Goal: Task Accomplishment & Management: Manage account settings

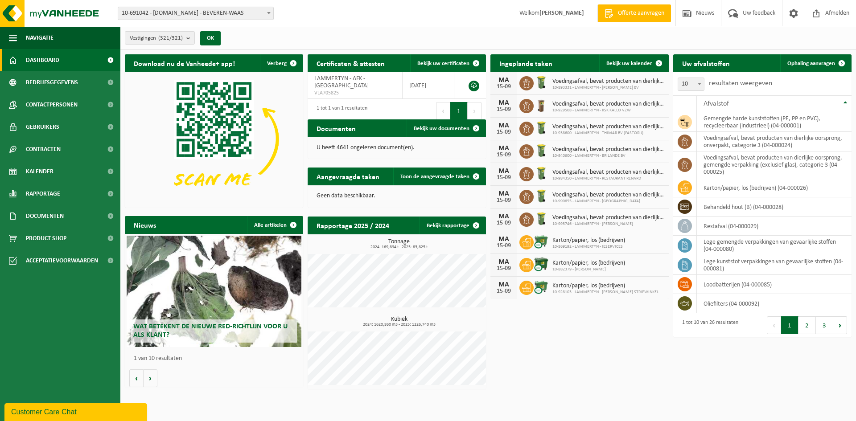
click at [192, 8] on span "10-691042 - [DOMAIN_NAME] - BEVEREN-WAAS" at bounding box center [195, 13] width 155 height 12
type input "Food Atelier Bv"
click at [189, 15] on span "10-691042 - [DOMAIN_NAME] - BEVEREN-WAAS" at bounding box center [195, 13] width 155 height 12
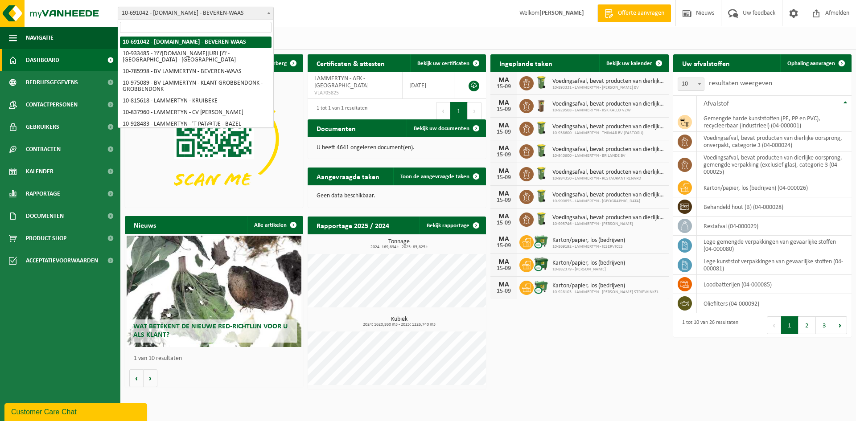
click at [194, 11] on span "10-691042 - [DOMAIN_NAME] - BEVEREN-WAAS" at bounding box center [195, 13] width 155 height 12
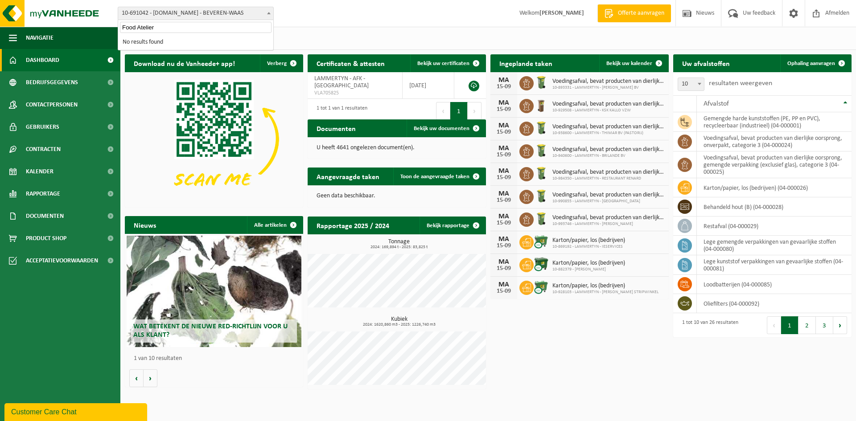
click at [143, 25] on input "Food Atelier" at bounding box center [196, 27] width 152 height 11
paste input "Gunter Stradman BV"
click at [143, 25] on input "Food AtGunter Stradman BVelier" at bounding box center [196, 27] width 152 height 11
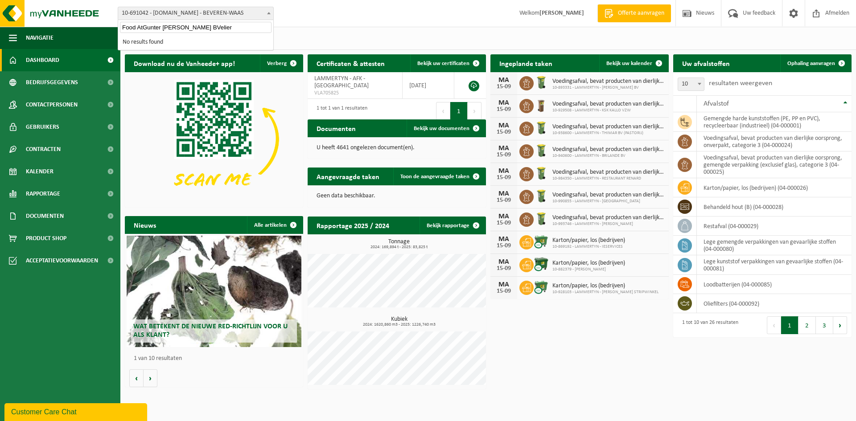
click at [143, 25] on input "Food AtGunter Stradman BVelier" at bounding box center [196, 27] width 152 height 11
paste input "Gunter Stradman BV"
click at [185, 28] on input "Gunter Stradman" at bounding box center [196, 27] width 152 height 11
type input "Gunter Stradman"
click at [173, 42] on li "No results found" at bounding box center [196, 43] width 152 height 12
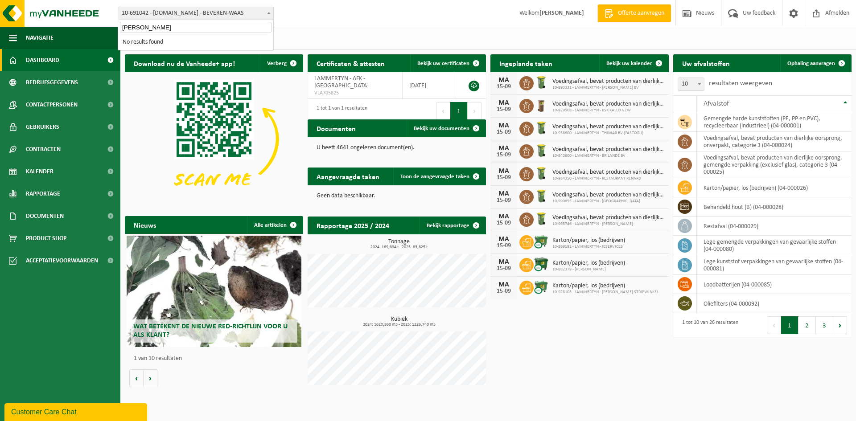
click at [160, 45] on li "No results found" at bounding box center [196, 43] width 152 height 12
click at [149, 24] on input "Gunter Stradman" at bounding box center [196, 27] width 152 height 11
click at [165, 12] on span "10-691042 - [DOMAIN_NAME] - BEVEREN-WAAS" at bounding box center [195, 13] width 155 height 12
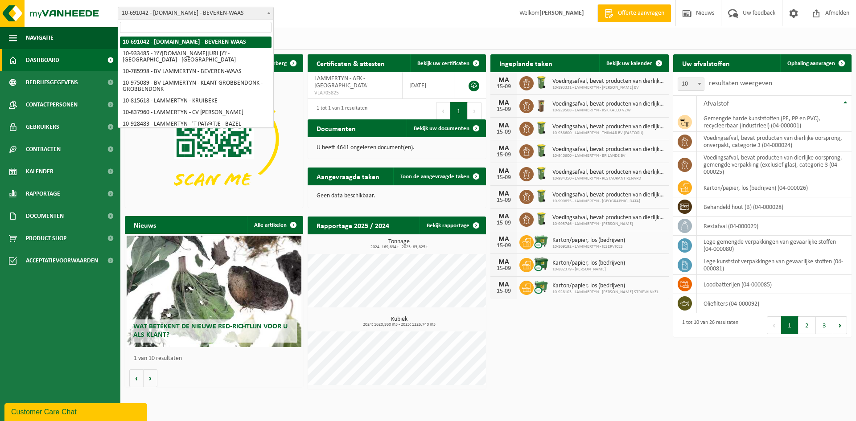
click at [165, 12] on span "10-691042 - [DOMAIN_NAME] - BEVEREN-WAAS" at bounding box center [195, 13] width 155 height 12
click at [157, 24] on input "search" at bounding box center [196, 27] width 152 height 11
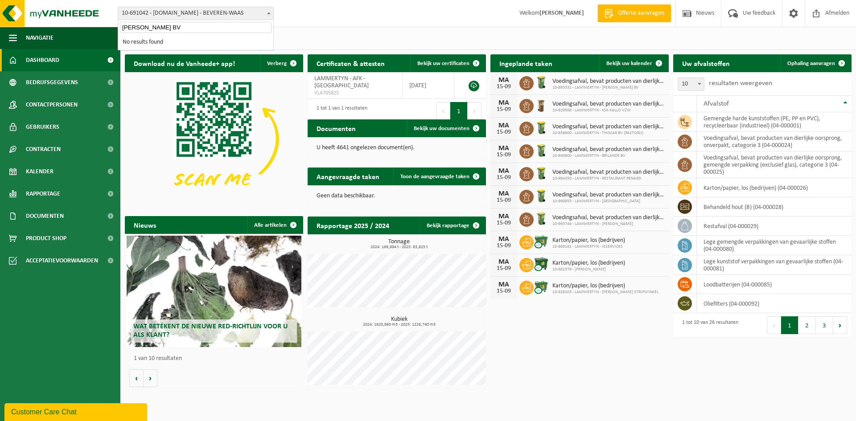
drag, startPoint x: 143, startPoint y: 28, endPoint x: 216, endPoint y: 30, distance: 73.2
click at [216, 30] on input "Gunter Stradman BV" at bounding box center [196, 27] width 152 height 11
click at [214, 29] on input "Gunter" at bounding box center [196, 27] width 152 height 11
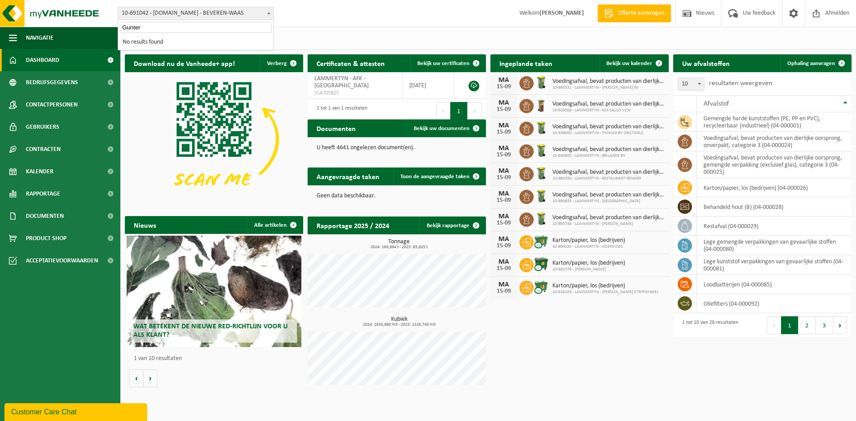
click at [214, 29] on input "Gunter" at bounding box center [196, 27] width 152 height 11
type input "strad"
select select "141167"
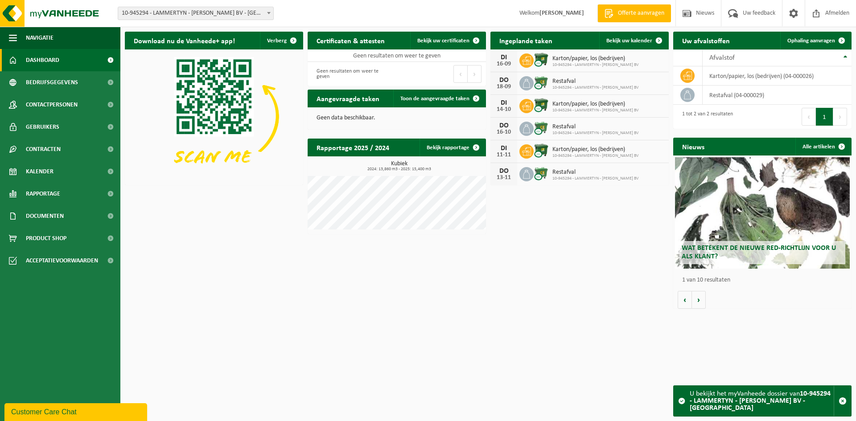
click at [209, 11] on span "10-945294 - LAMMERTYN - [PERSON_NAME] BV - [GEOGRAPHIC_DATA]" at bounding box center [195, 13] width 155 height 12
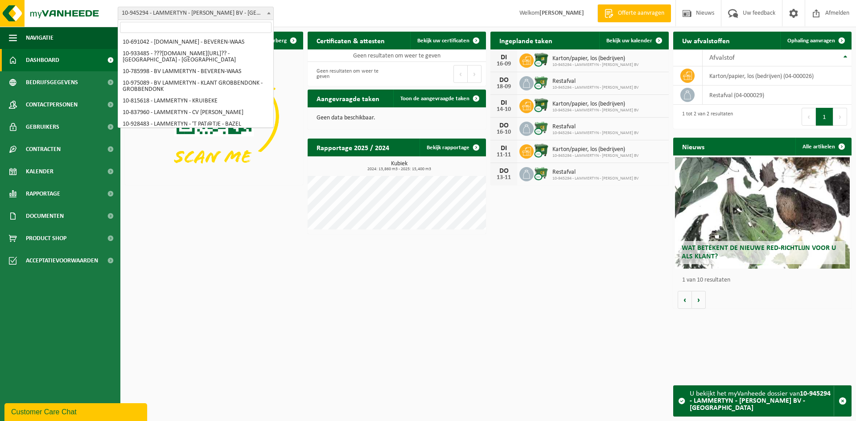
click at [209, 11] on span "10-945294 - LAMMERTYN - [PERSON_NAME] BV - [GEOGRAPHIC_DATA]" at bounding box center [195, 13] width 155 height 12
click at [210, 11] on span "10-945294 - LAMMERTYN - [PERSON_NAME] BV - [GEOGRAPHIC_DATA]" at bounding box center [195, 13] width 155 height 12
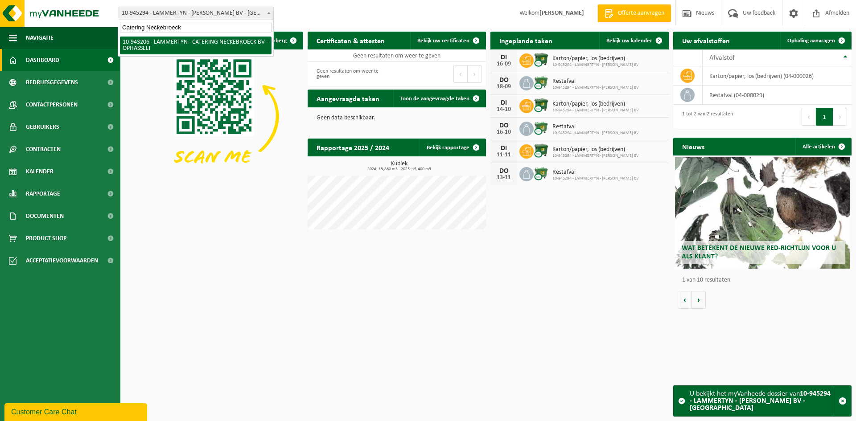
type input "Catering Neckebroeck"
select select "140174"
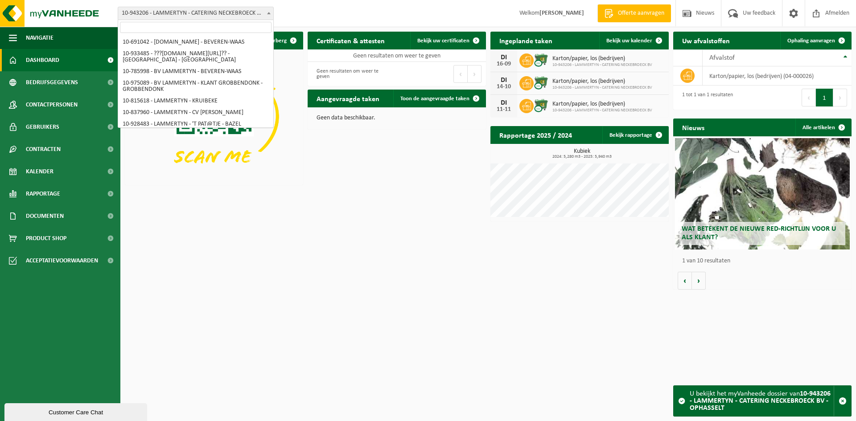
click at [225, 11] on span "10-943206 - LAMMERTYN - CATERING NECKEBROECK BV - OPHASSELT" at bounding box center [195, 13] width 155 height 12
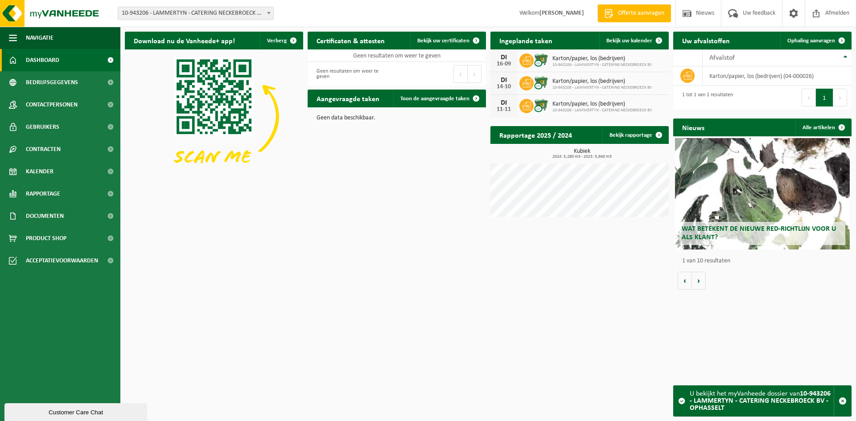
click at [225, 11] on span "10-943206 - LAMMERTYN - CATERING NECKEBROECK BV - OPHASSELT" at bounding box center [195, 13] width 155 height 12
type input "Scarpro"
select select "99011"
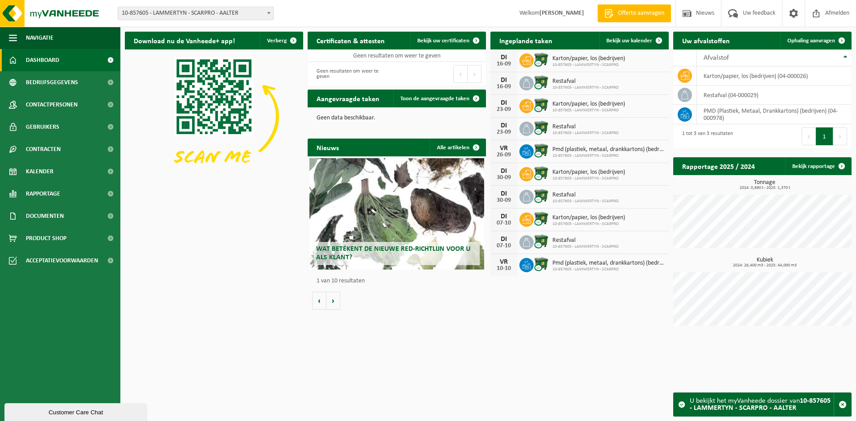
click at [202, 14] on span "10-857605 - LAMMERTYN - SCARPRO - AALTER" at bounding box center [195, 13] width 155 height 12
click at [187, 30] on input "Blulinc" at bounding box center [196, 27] width 152 height 11
paste input "ooiebos 8, Drongen"
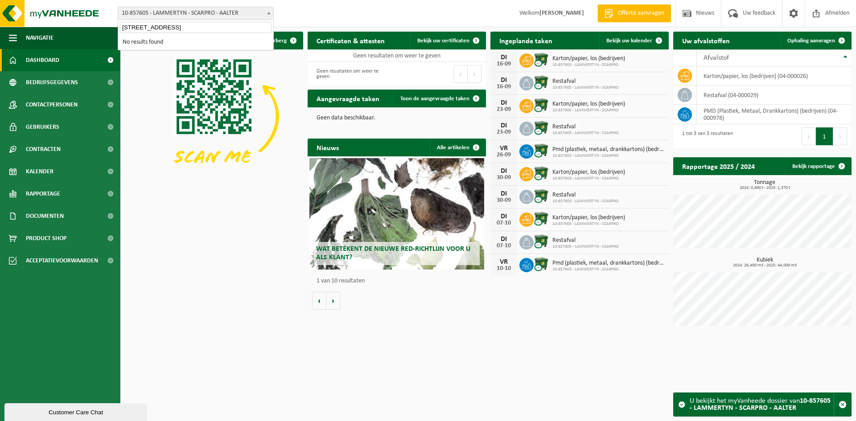
drag, startPoint x: 151, startPoint y: 28, endPoint x: 212, endPoint y: 28, distance: 60.6
click at [212, 28] on input "Booiebos 8, Drongen" at bounding box center [196, 27] width 152 height 11
type input "Booiebos 8"
click at [177, 25] on input "Booiebos 8" at bounding box center [196, 27] width 152 height 11
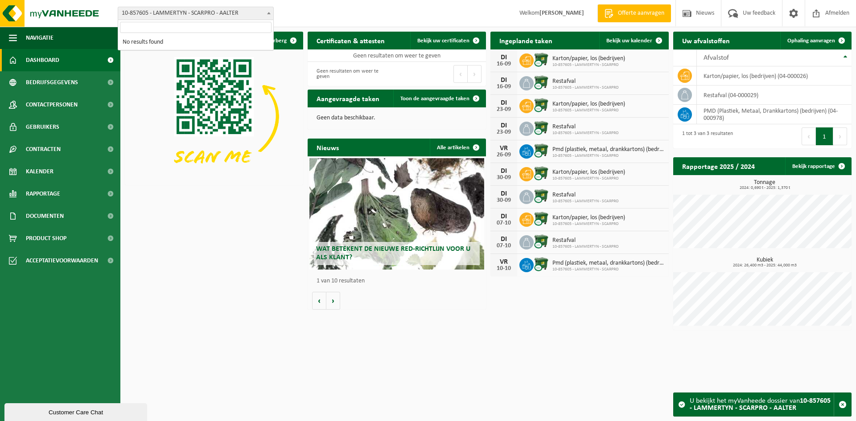
click at [194, 8] on span "10-857605 - LAMMERTYN - SCARPRO - AALTER" at bounding box center [195, 13] width 155 height 12
click at [193, 15] on span "10-857605 - LAMMERTYN - SCARPRO - AALTER" at bounding box center [195, 13] width 155 height 12
type input "blu"
click at [193, 21] on span "blu" at bounding box center [195, 27] width 155 height 15
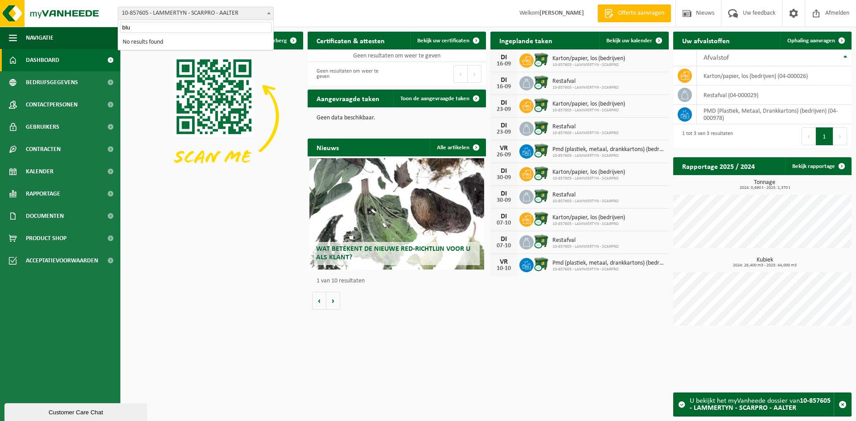
click at [197, 30] on input "blu" at bounding box center [196, 27] width 152 height 11
click at [194, 26] on input "blu" at bounding box center [196, 27] width 152 height 11
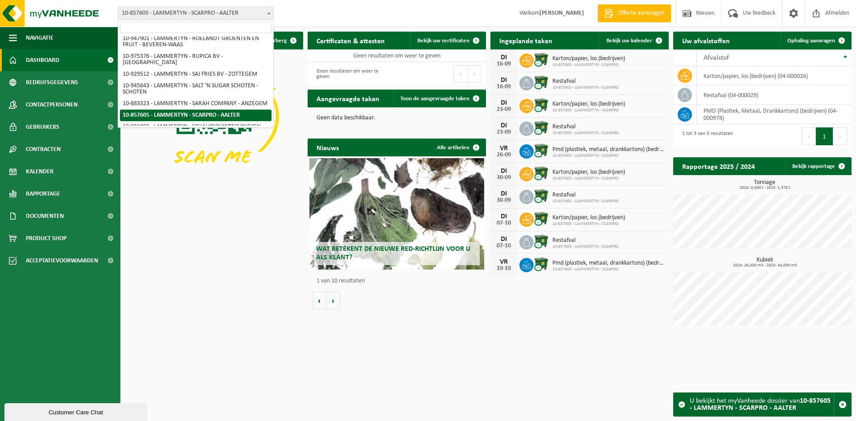
paste input "Blulinc"
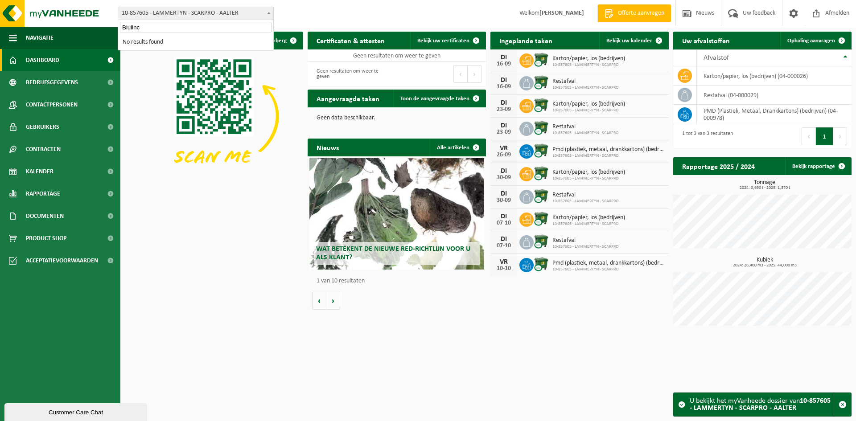
click at [144, 29] on input "Blulinc" at bounding box center [196, 27] width 152 height 11
paste input "Infinity Fitness"
type input "Infinity Fitness"
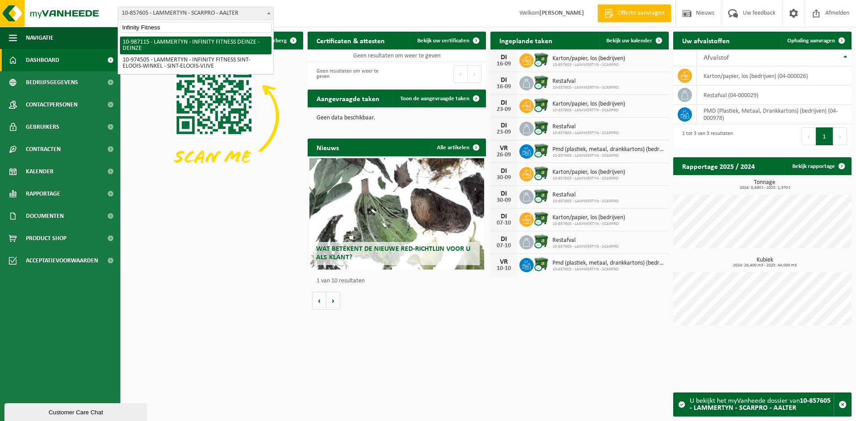
select select "166959"
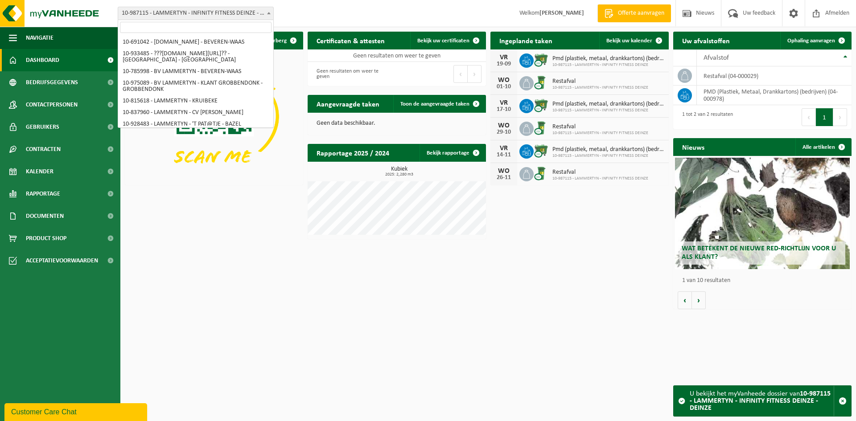
scroll to position [1983, 0]
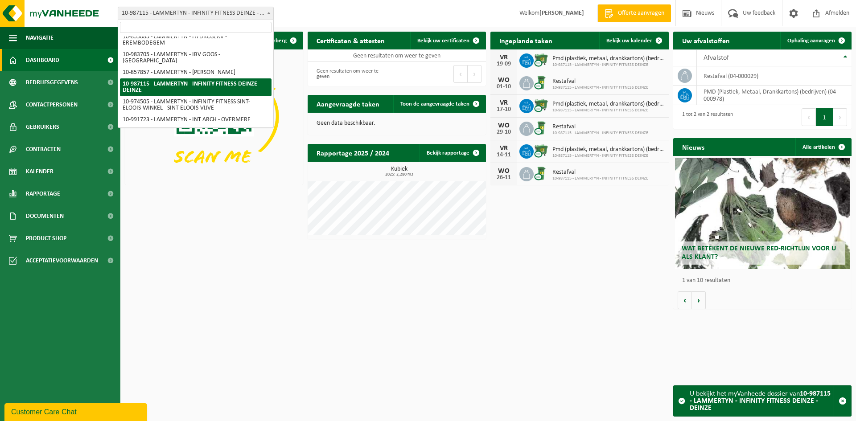
click at [226, 13] on span "10-987115 - LAMMERTYN - INFINITY FITNESS DEINZE - DEINZE" at bounding box center [195, 13] width 155 height 12
click at [211, 29] on input "search" at bounding box center [196, 27] width 152 height 11
type input "Intermedi"
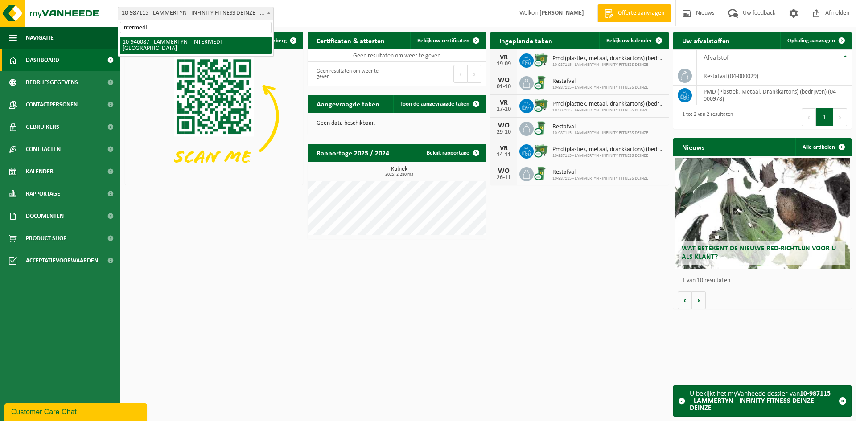
select select "141568"
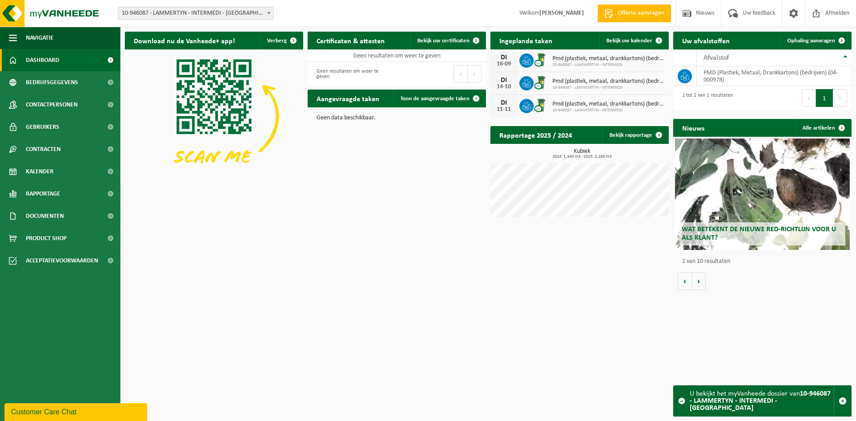
click at [165, 8] on span "10-946087 - LAMMERTYN - INTERMEDI - [GEOGRAPHIC_DATA]" at bounding box center [195, 13] width 155 height 12
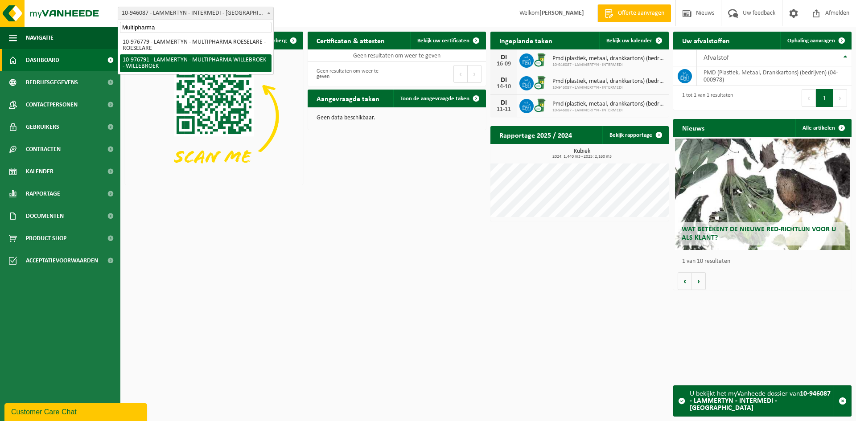
type input "Multipharma"
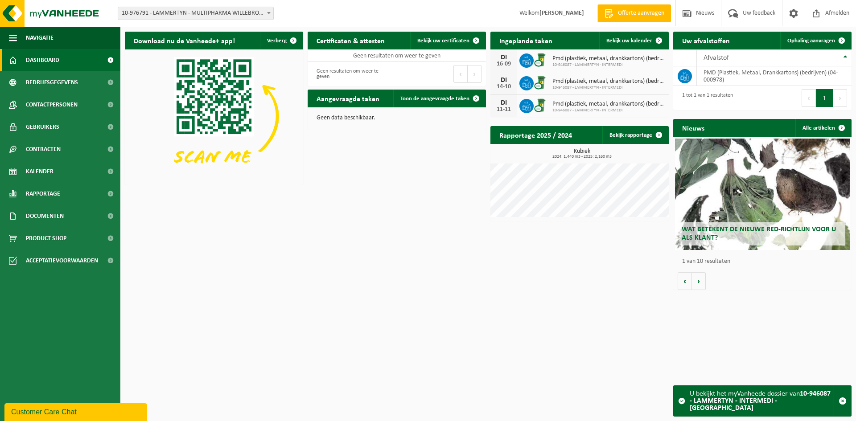
select select "159078"
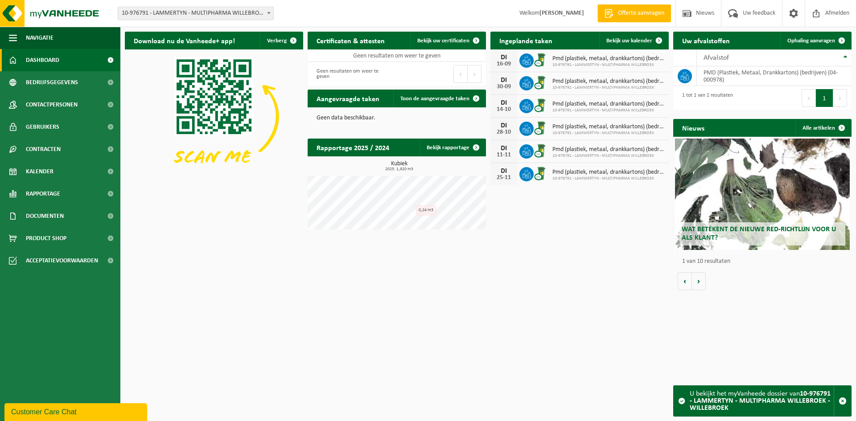
click at [162, 16] on span "10-976791 - LAMMERTYN - MULTIPHARMA WILLEBROEK - WILLEBROEK" at bounding box center [195, 13] width 155 height 12
type input "SAJ Fries BV"
select select "134013"
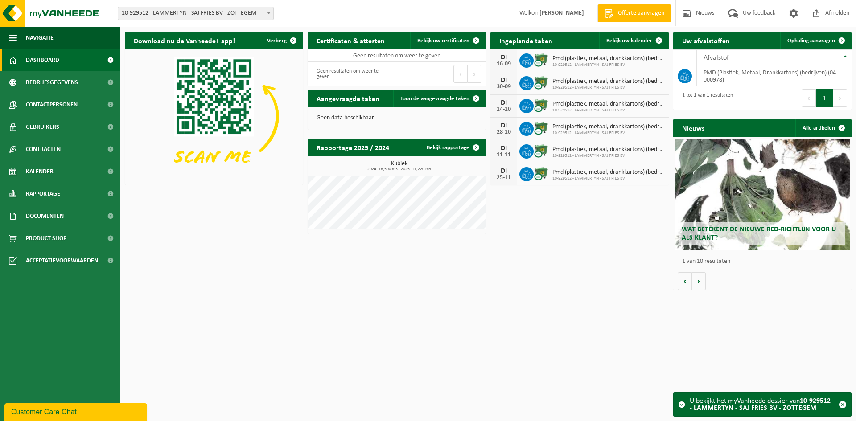
click at [202, 12] on span "10-929512 - LAMMERTYN - SAJ FRIES BV - ZOTTEGEM" at bounding box center [195, 13] width 155 height 12
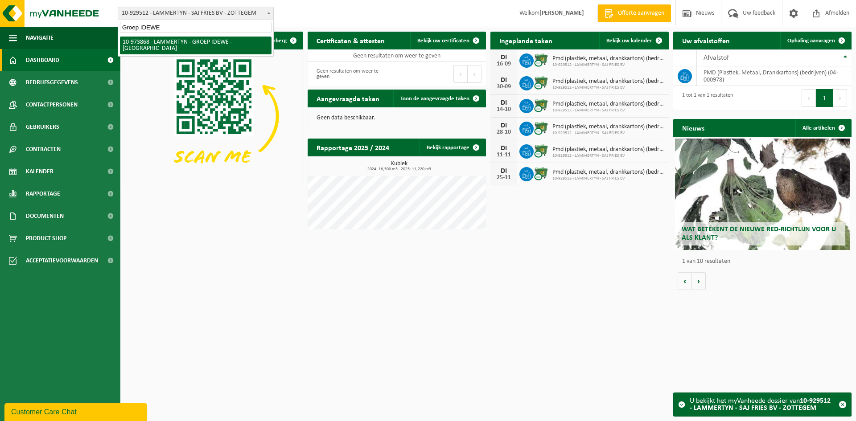
type input "Groep IDEWE"
select select "157246"
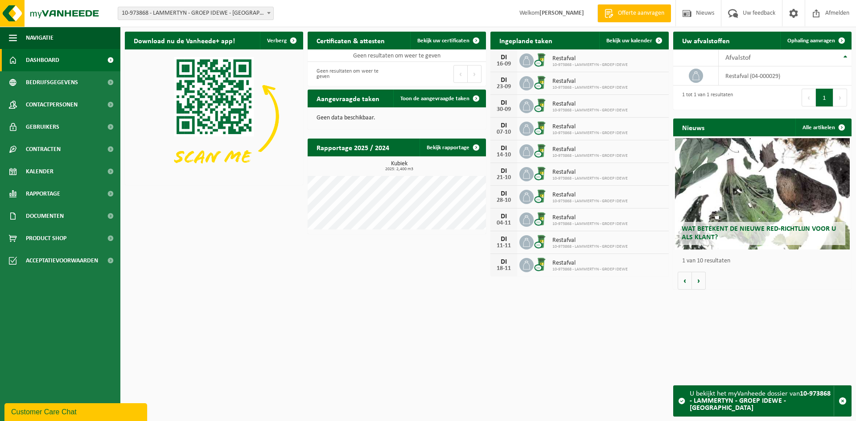
click at [157, 12] on span "10-973868 - LAMMERTYN - GROEP IDEWE - [GEOGRAPHIC_DATA]" at bounding box center [195, 13] width 155 height 12
type input "M"
click at [194, 33] on span "mk" at bounding box center [195, 27] width 155 height 15
click at [195, 30] on input "mk" at bounding box center [196, 27] width 152 height 11
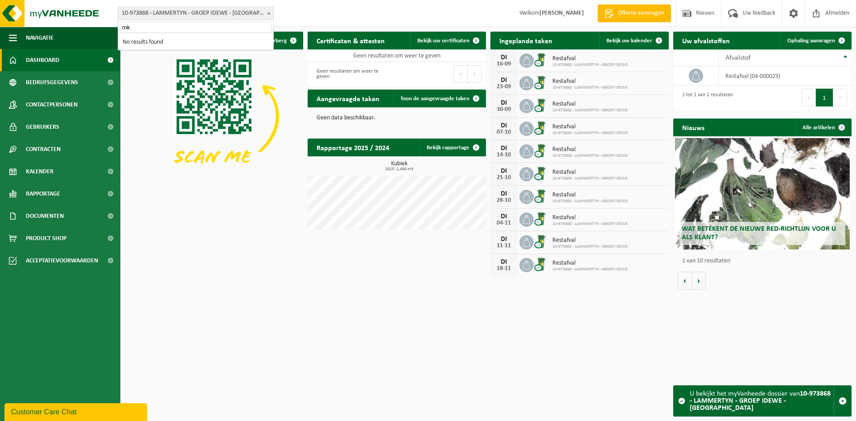
click at [195, 30] on input "mk" at bounding box center [196, 27] width 152 height 11
paste input "Pastanatie"
type input "Pastanatie"
select select "111101"
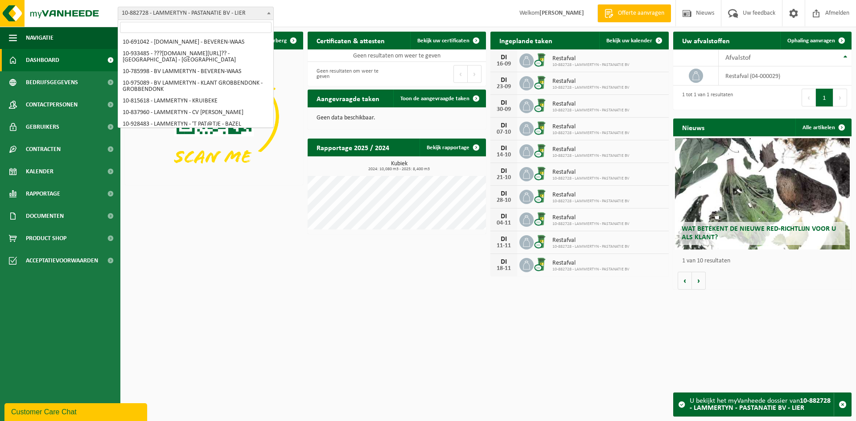
click at [185, 11] on span "10-882728 - LAMMERTYN - PASTANATIE BV - LIER" at bounding box center [195, 13] width 155 height 12
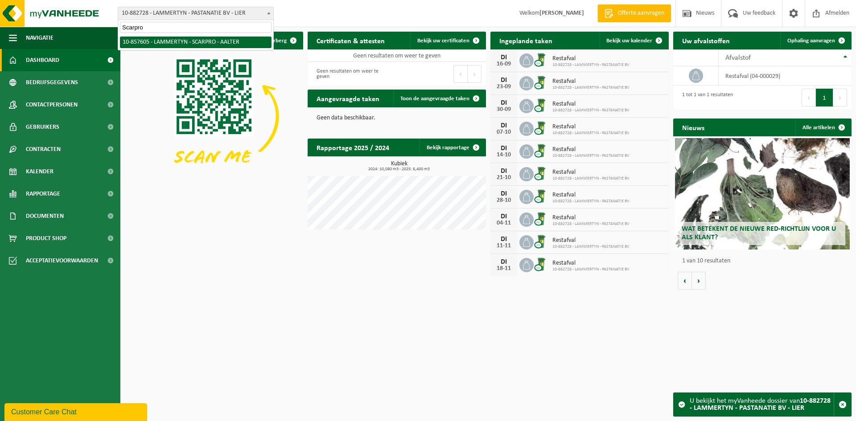
type input "Scarpro"
select select "99011"
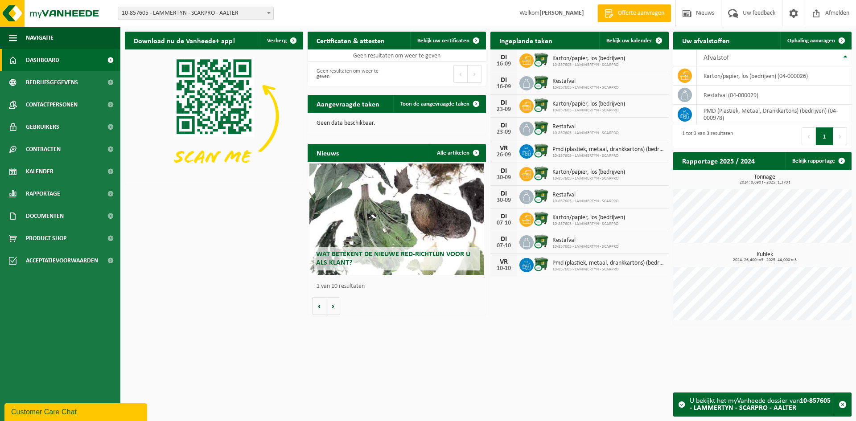
click at [206, 12] on span "10-857605 - LAMMERTYN - SCARPRO - AALTER" at bounding box center [195, 13] width 155 height 12
type input "Hendrickx-Desmet"
select select "152014"
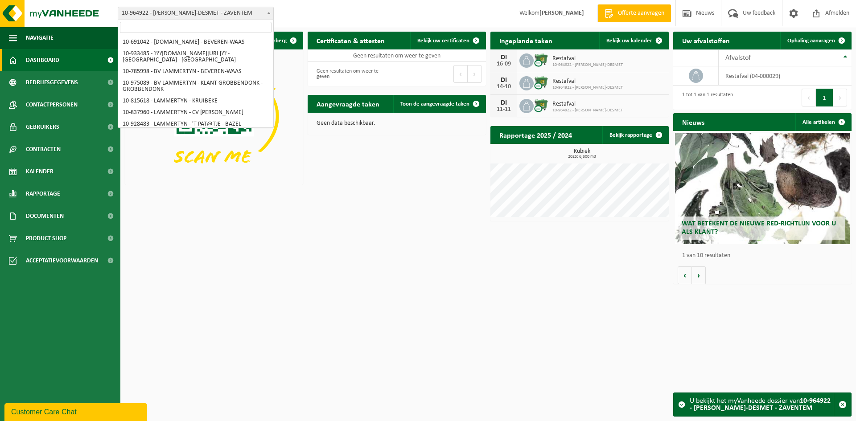
click at [151, 12] on span "10-964922 - [PERSON_NAME]-DESMET - ZAVENTEM" at bounding box center [195, 13] width 155 height 12
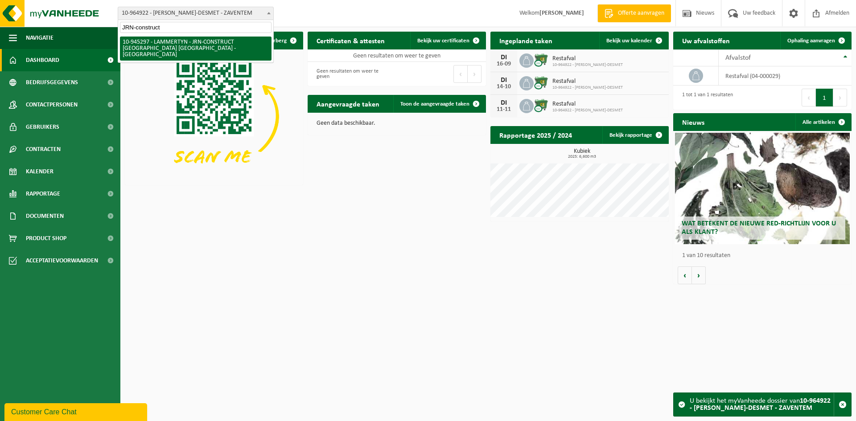
type input "JRN-construct"
select select "141169"
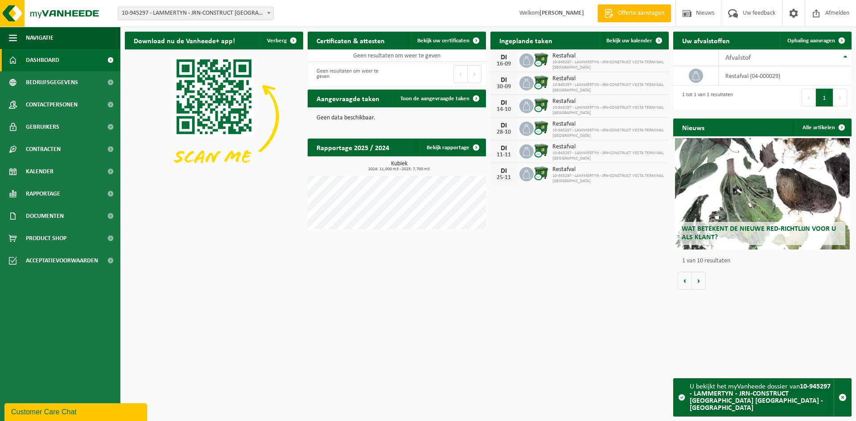
click at [207, 12] on span "10-945297 - LAMMERTYN - JRN-CONSTRUCT [GEOGRAPHIC_DATA] [GEOGRAPHIC_DATA] - [GE…" at bounding box center [195, 13] width 155 height 12
click at [133, 27] on input "MK Service" at bounding box center [196, 27] width 152 height 11
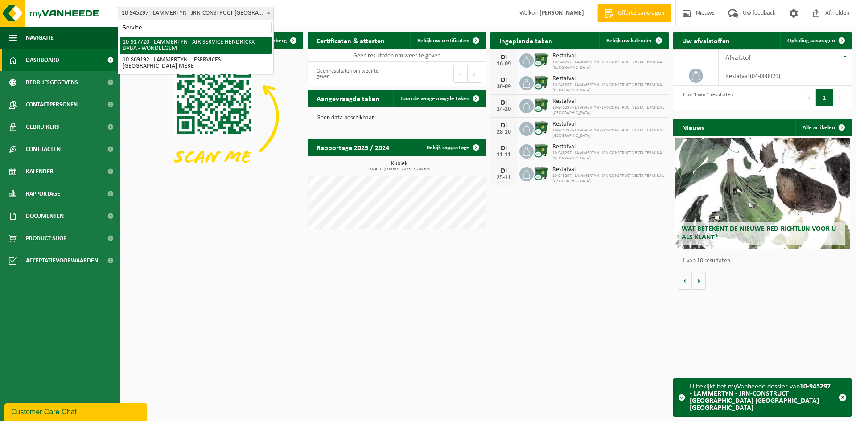
click at [180, 27] on input "Service" at bounding box center [196, 27] width 152 height 11
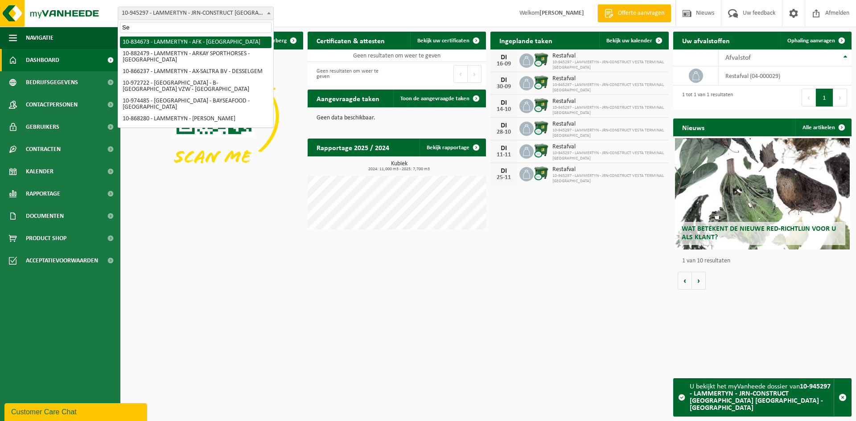
type input "S"
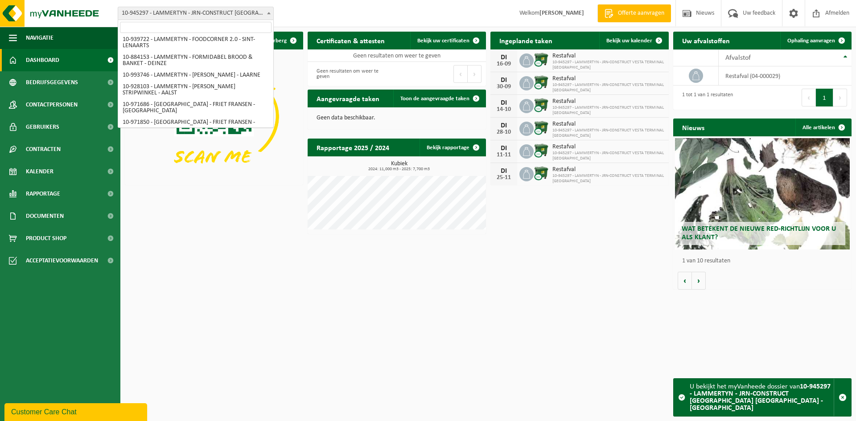
scroll to position [2224, 0]
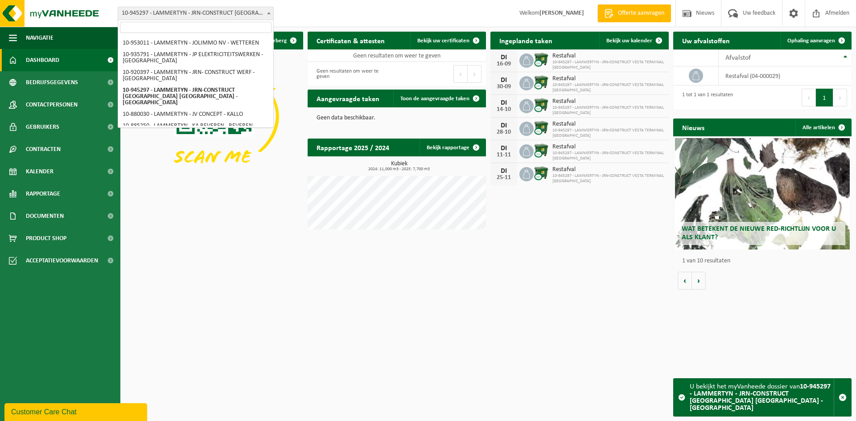
click at [169, 289] on div "Download nu de Vanheede+ app! Verberg Certificaten & attesten Bekijk uw certifi…" at bounding box center [488, 160] width 731 height 267
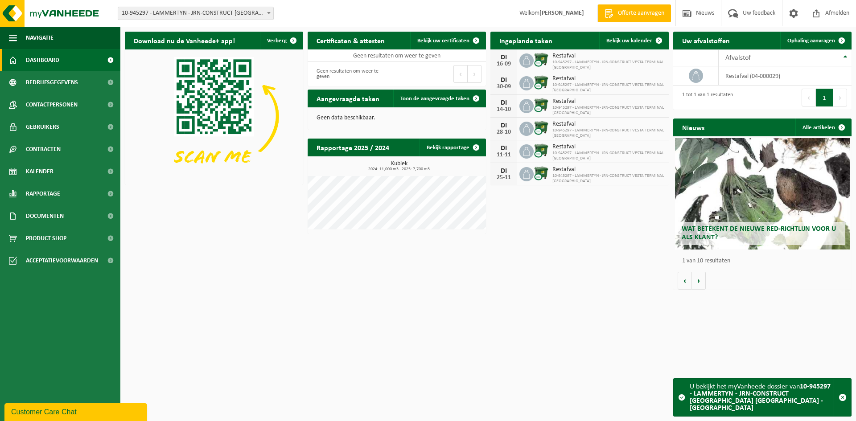
click at [168, 6] on div "Vestiging: 10-691042 - LAMMERTYN.NET - BEVEREN-WAAS 10-933485 - ???LAMMERTYN.NE…" at bounding box center [428, 13] width 856 height 27
click at [165, 8] on span "10-945297 - LAMMERTYN - JRN-CONSTRUCT [GEOGRAPHIC_DATA] [GEOGRAPHIC_DATA] - [GE…" at bounding box center [195, 13] width 155 height 12
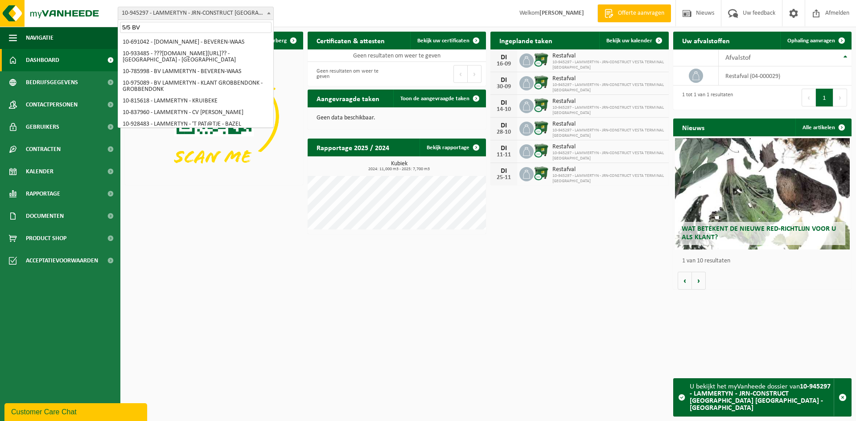
scroll to position [0, 0]
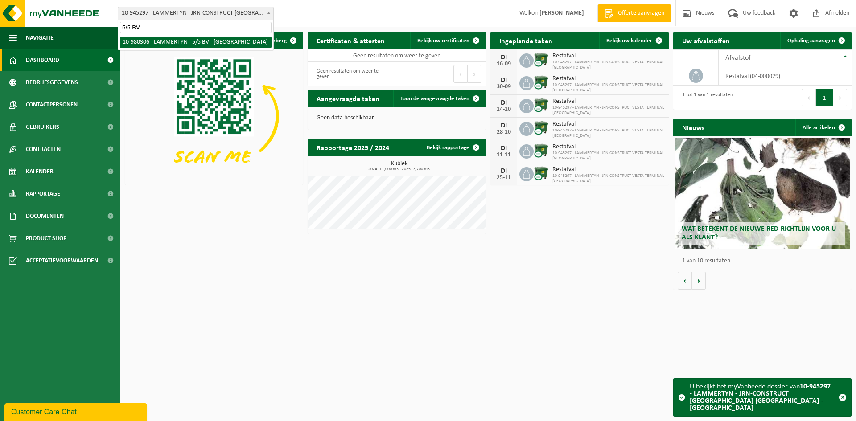
type input "5/5 BV"
select select "161235"
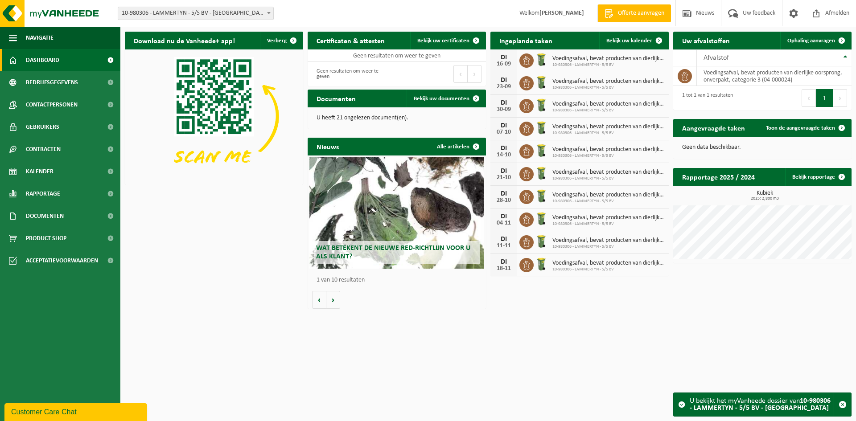
drag, startPoint x: 188, startPoint y: 4, endPoint x: 179, endPoint y: 10, distance: 11.1
click at [187, 4] on div "Vestiging: 10-691042 - [DOMAIN_NAME] - BEVEREN-WAAS 10-933485 - ???[DOMAIN_NAME…" at bounding box center [428, 13] width 856 height 27
click at [179, 11] on span "10-980306 - LAMMERTYN - 5/5 BV - [GEOGRAPHIC_DATA]" at bounding box center [195, 13] width 155 height 12
type input "[PERSON_NAME]"
select select "170047"
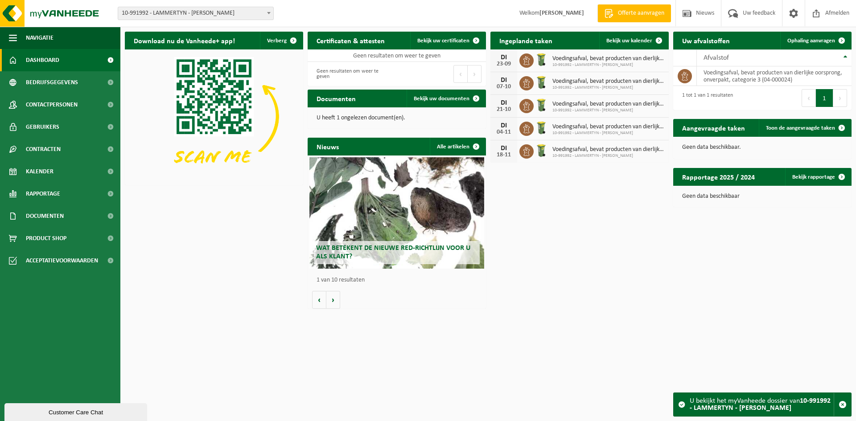
click at [272, 17] on span at bounding box center [268, 13] width 9 height 12
type input "[PERSON_NAME]"
select select "116800"
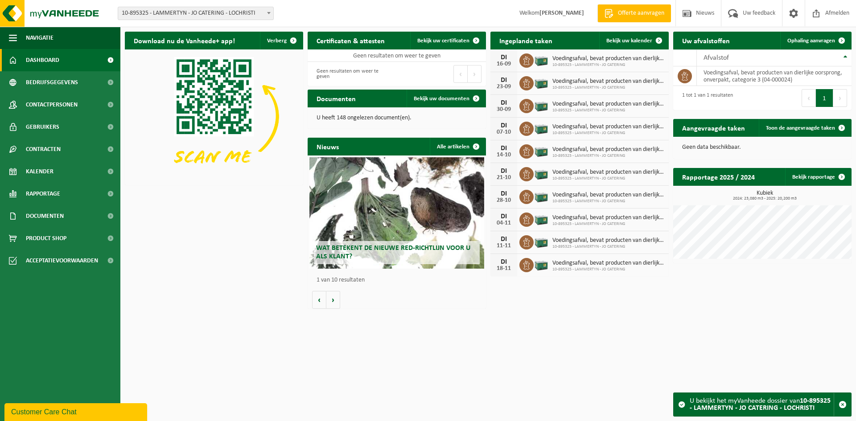
click at [132, 18] on span "10-895325 - LAMMERTYN - JO CATERING - LOCHRISTI" at bounding box center [195, 13] width 155 height 12
type input "OSKO"
select select "162284"
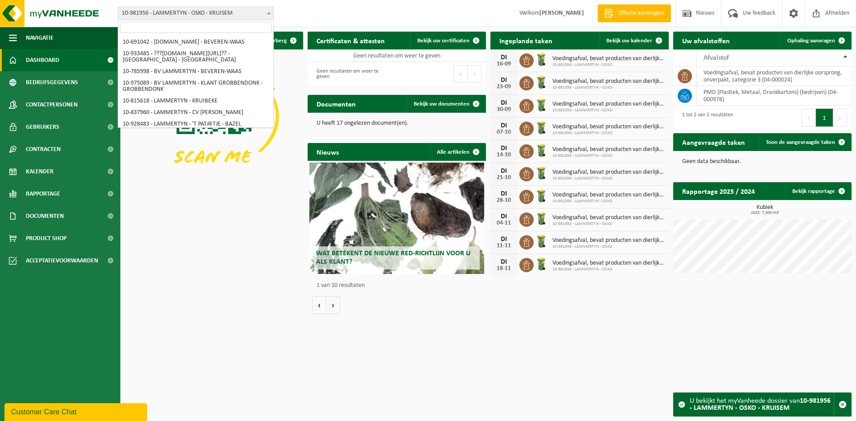
click at [174, 15] on span "10-981956 - LAMMERTYN - OSKO - KRUISEM" at bounding box center [195, 13] width 155 height 12
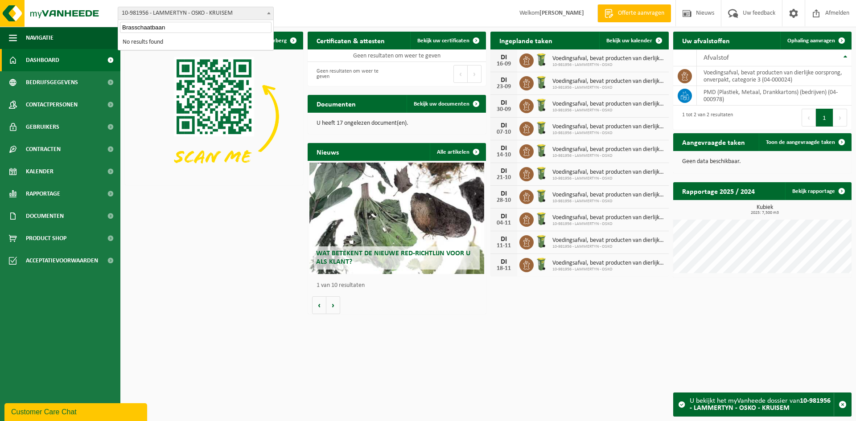
click at [163, 24] on input "Brasschaatbaan" at bounding box center [196, 27] width 152 height 11
click at [162, 25] on input "Brasschaatbaan" at bounding box center [196, 27] width 152 height 11
paste input "A&F Catering BV"
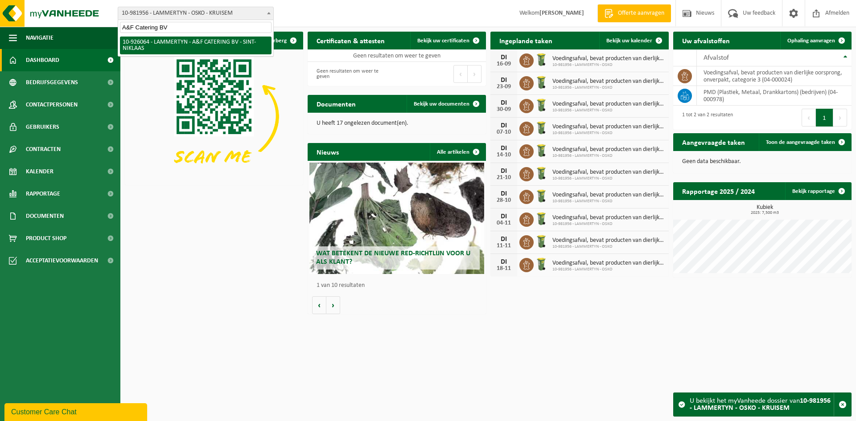
type input "A&F Catering BV"
select select "132199"
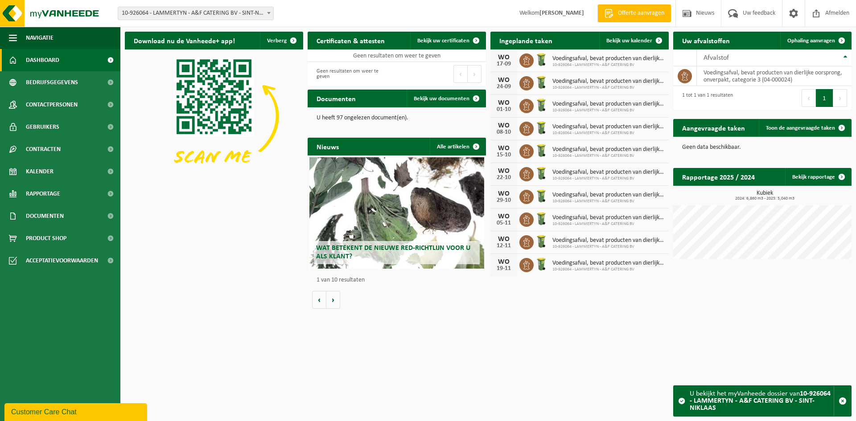
click at [227, 23] on div "Vestiging: 10-691042 - [DOMAIN_NAME] - BEVEREN-WAAS 10-933485 - ???[DOMAIN_NAME…" at bounding box center [428, 13] width 856 height 27
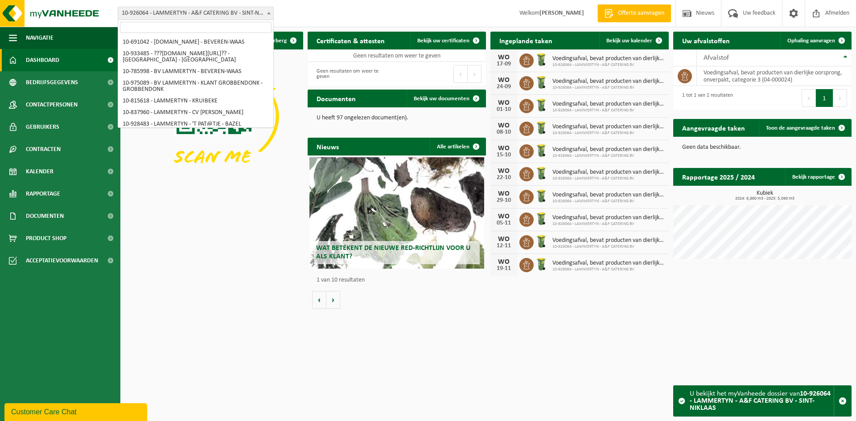
click at [227, 14] on span "10-926064 - LAMMERTYN - A&F CATERING BV - SINT-NIKLAAS" at bounding box center [195, 13] width 155 height 12
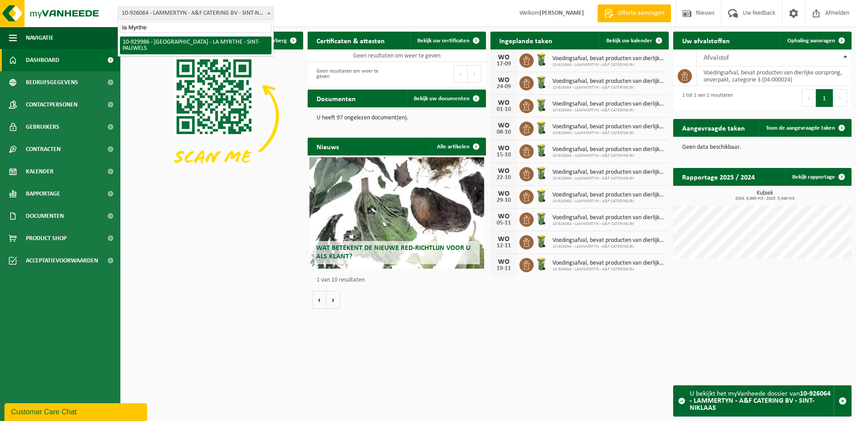
type input "la Myrthe"
select select "134186"
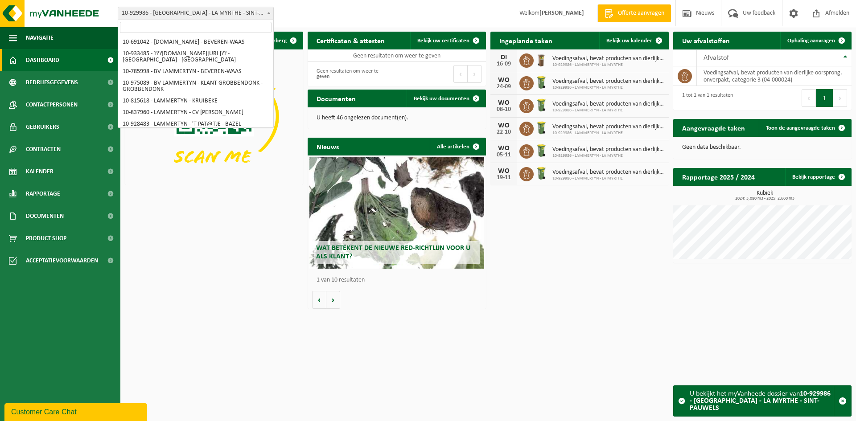
click at [235, 10] on span "10-929986 - [GEOGRAPHIC_DATA] - LA MYRTHE - SINT-PAUWELS" at bounding box center [195, 13] width 155 height 12
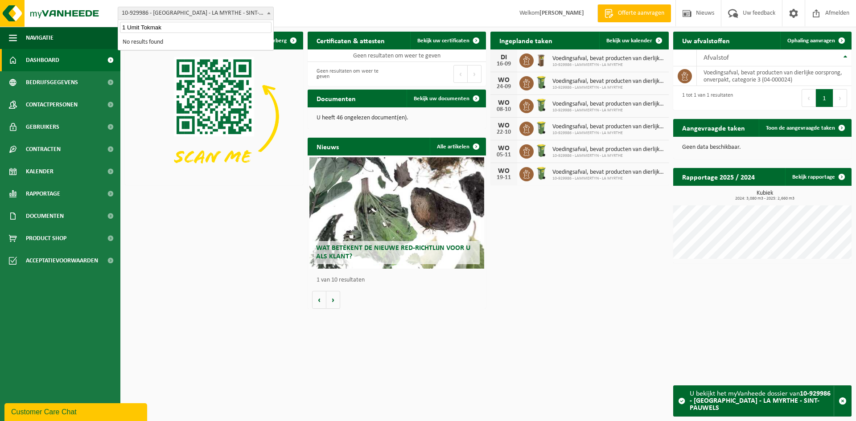
drag, startPoint x: 126, startPoint y: 26, endPoint x: 144, endPoint y: 36, distance: 20.7
click at [127, 26] on input "1 Umit Tokmak" at bounding box center [196, 27] width 152 height 11
type input "Umit Tokmak"
select select "133410"
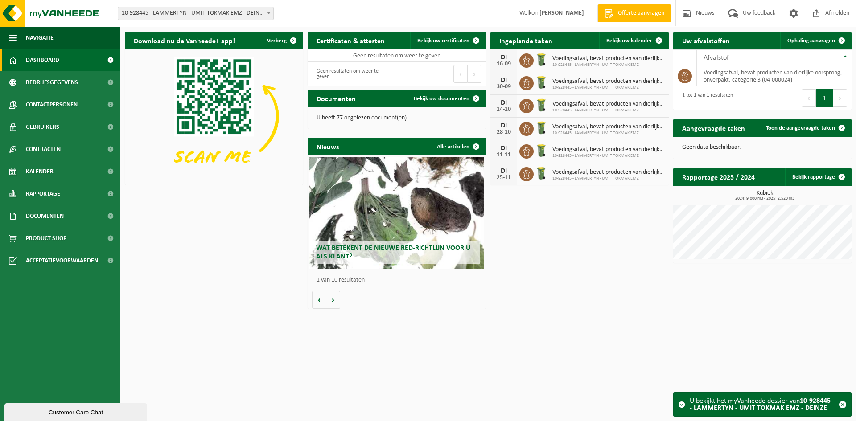
click at [244, 11] on span "10-928445 - LAMMERTYN - UMIT TOKMAK EMZ - DEINZE" at bounding box center [195, 13] width 155 height 12
drag, startPoint x: 142, startPoint y: 26, endPoint x: 118, endPoint y: 27, distance: 23.7
click at [118, 27] on span "Gunter Stradman" at bounding box center [195, 27] width 155 height 15
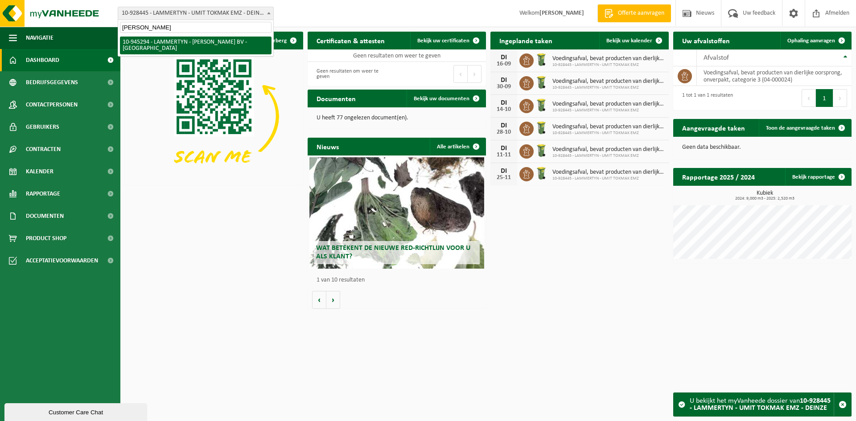
type input "Stradman"
select select "141167"
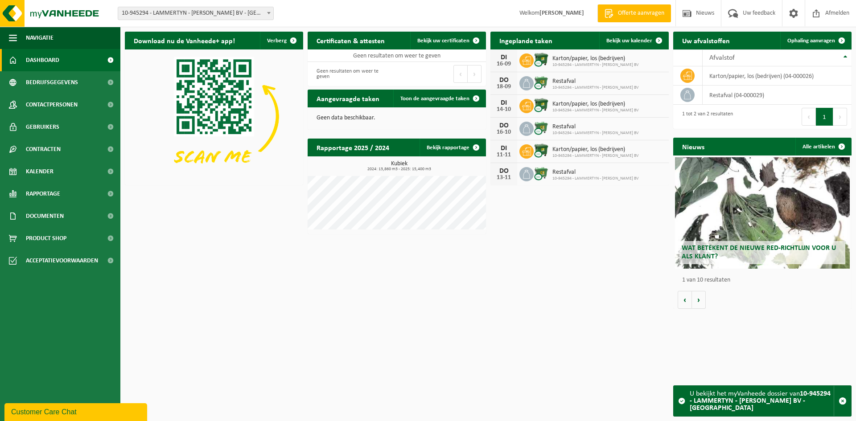
click at [143, 19] on span "10-945294 - LAMMERTYN - [PERSON_NAME] BV - [GEOGRAPHIC_DATA]" at bounding box center [195, 13] width 155 height 12
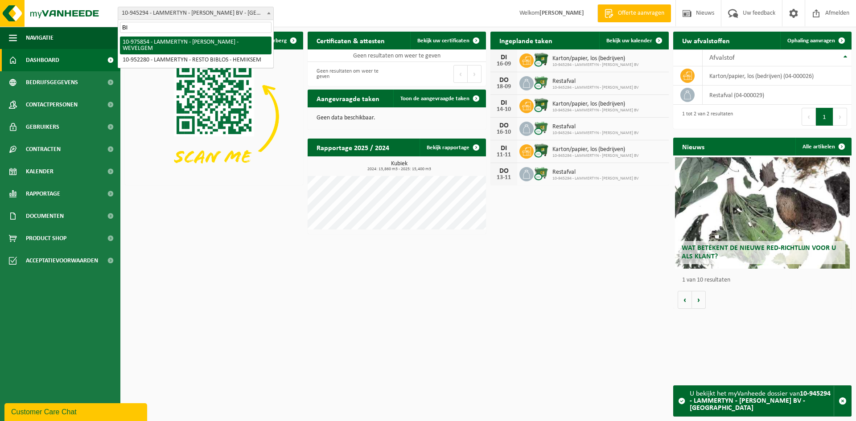
type input "B"
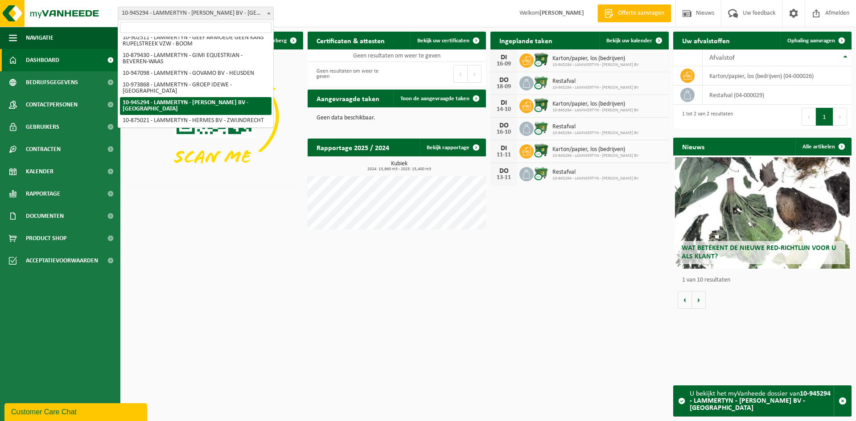
scroll to position [1763, 0]
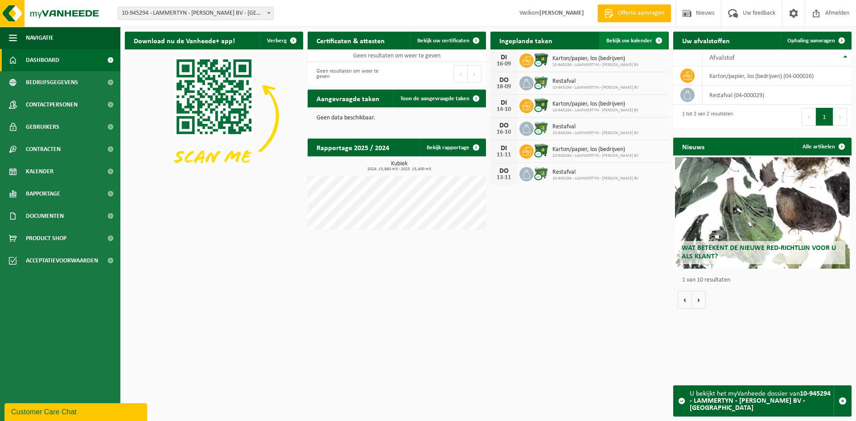
click at [645, 44] on span "Bekijk uw kalender" at bounding box center [629, 41] width 46 height 6
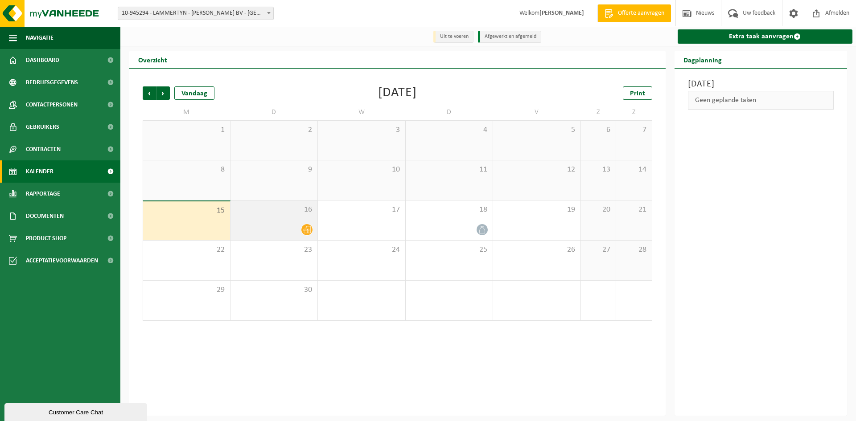
click at [302, 215] on span "16" at bounding box center [274, 210] width 78 height 10
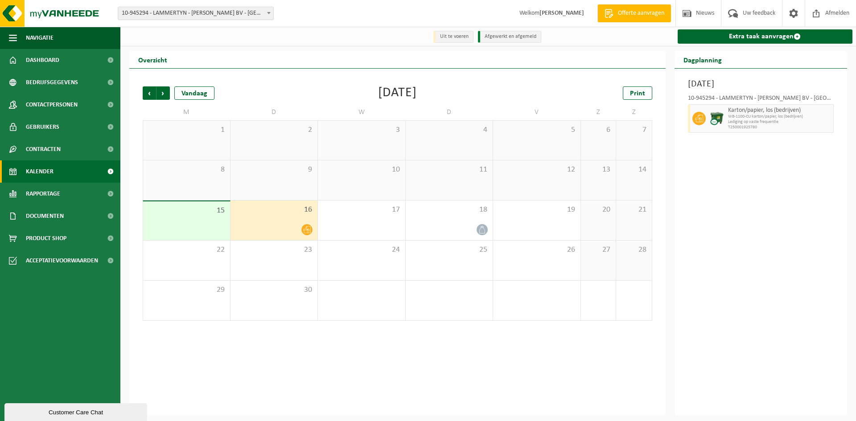
click at [182, 219] on div "15" at bounding box center [186, 221] width 87 height 39
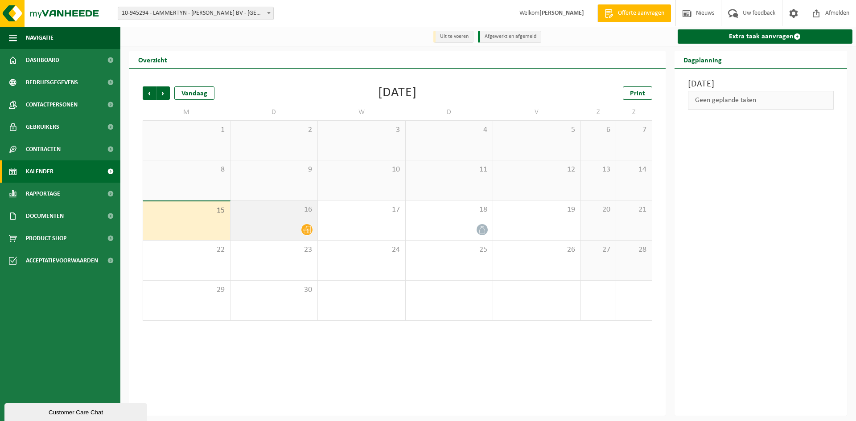
click at [306, 221] on div "16" at bounding box center [274, 221] width 87 height 40
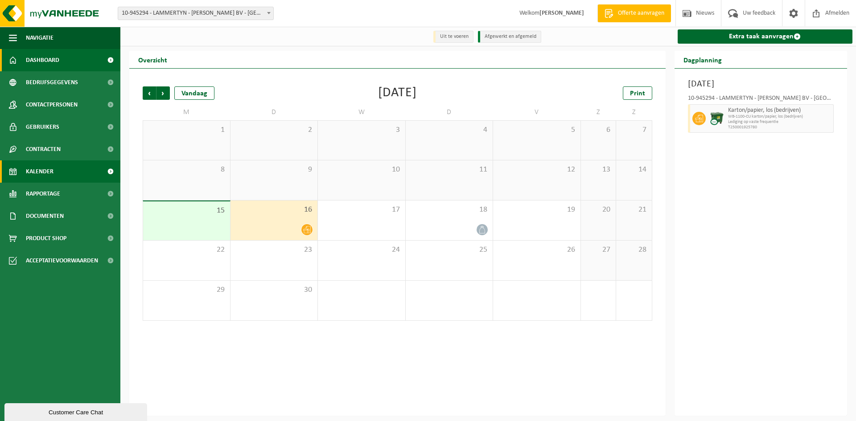
click at [75, 62] on link "Dashboard" at bounding box center [60, 60] width 120 height 22
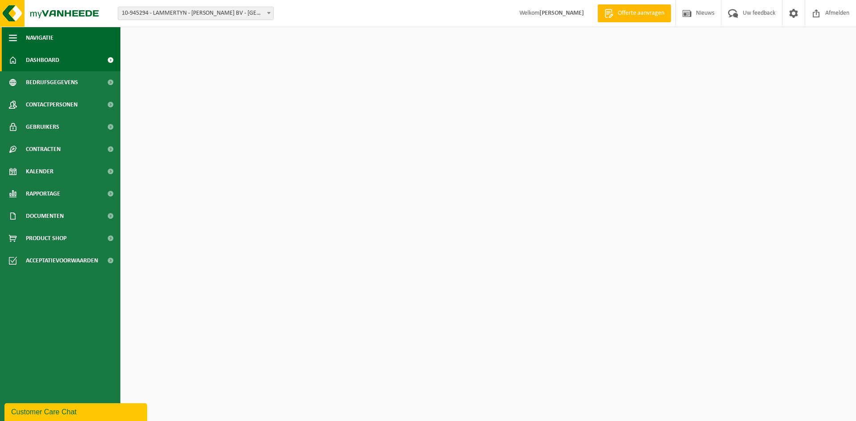
click at [55, 40] on button "Navigatie" at bounding box center [60, 38] width 120 height 22
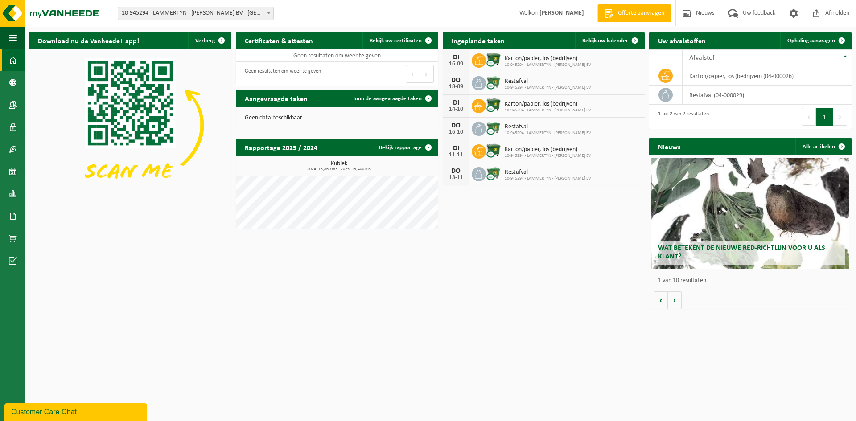
click at [259, 12] on span "10-945294 - LAMMERTYN - [PERSON_NAME] BV - [GEOGRAPHIC_DATA]" at bounding box center [195, 13] width 155 height 12
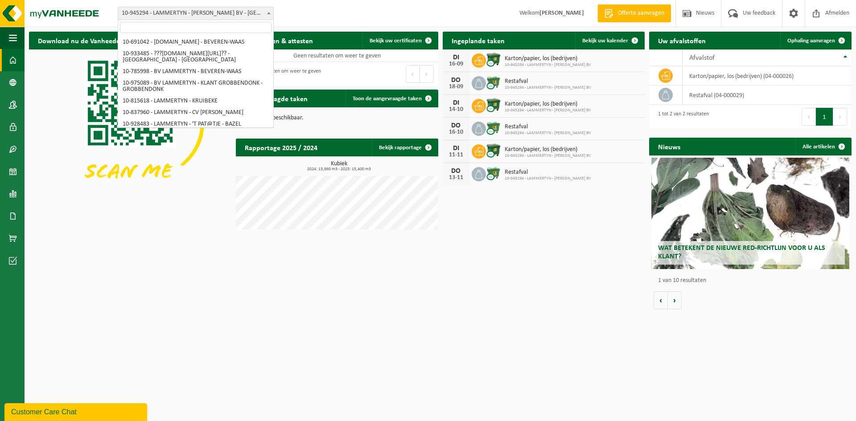
scroll to position [1763, 0]
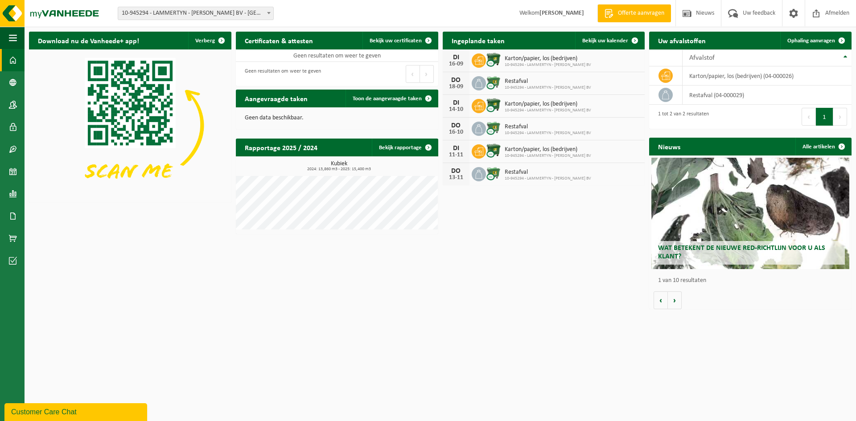
click at [441, 9] on div "Vestiging: 10-691042 - LAMMERTYN.NET - BEVEREN-WAAS 10-933485 - ???LAMMERTYN.NE…" at bounding box center [428, 13] width 856 height 27
click at [609, 45] on link "Bekijk uw kalender" at bounding box center [609, 41] width 69 height 18
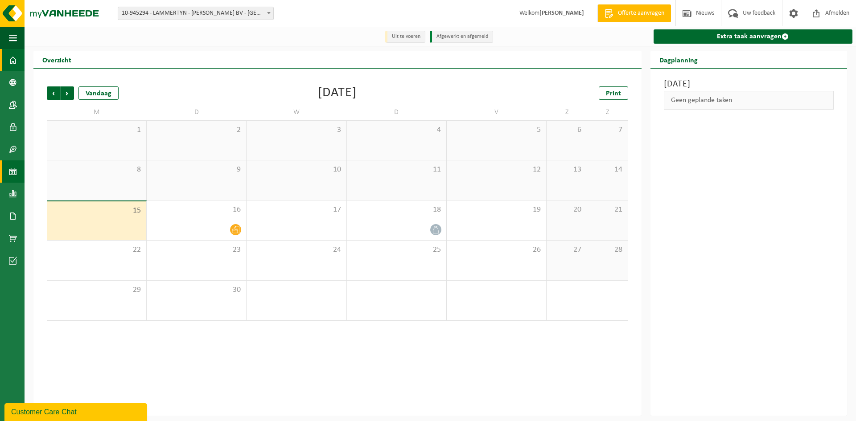
click at [15, 59] on span at bounding box center [13, 60] width 8 height 22
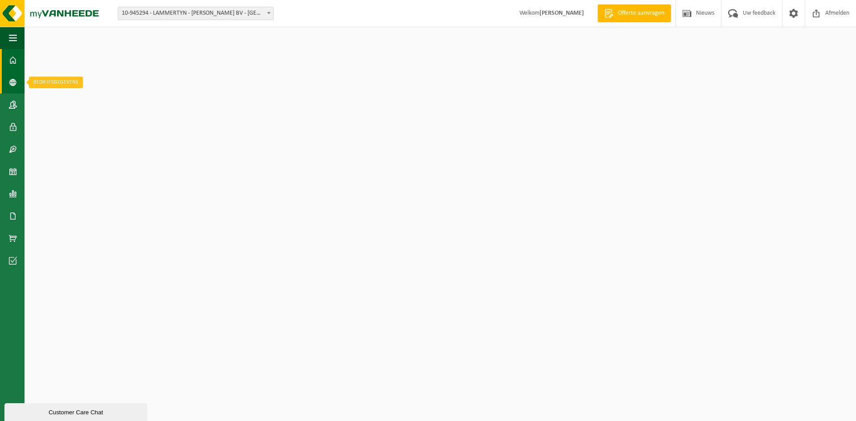
click at [11, 82] on span at bounding box center [13, 82] width 8 height 22
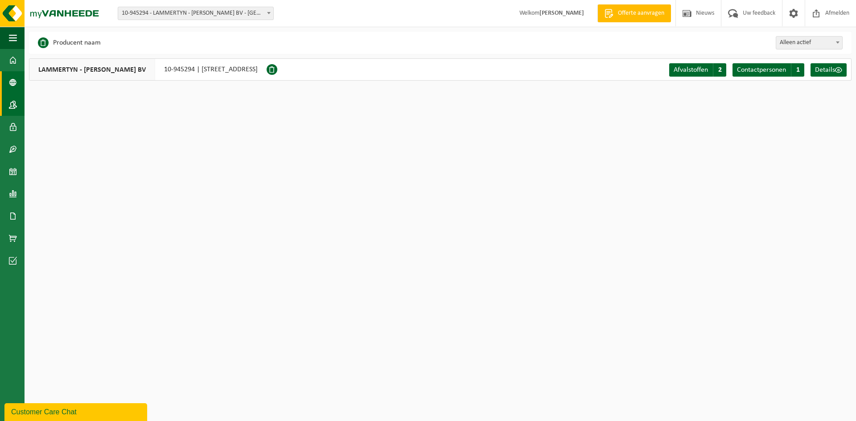
click at [16, 103] on span at bounding box center [13, 105] width 8 height 22
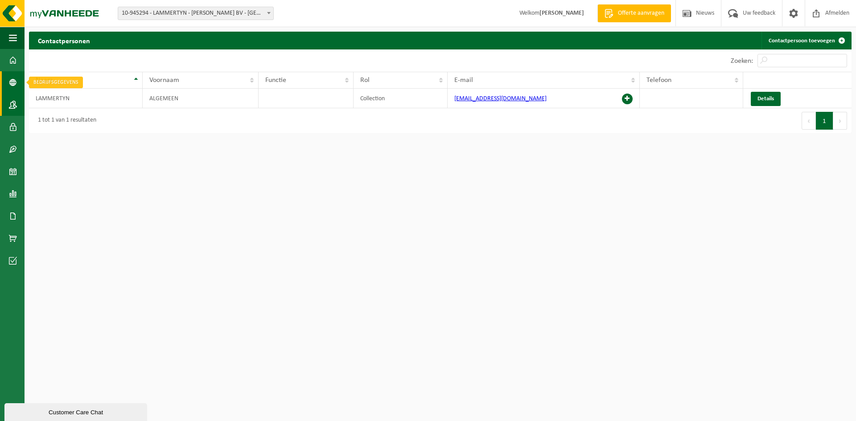
click at [15, 79] on span at bounding box center [13, 82] width 8 height 22
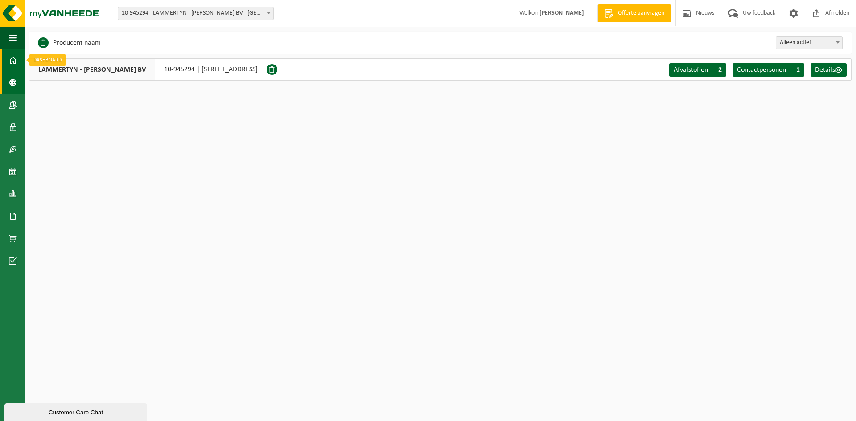
click at [23, 52] on link "Dashboard" at bounding box center [12, 60] width 25 height 22
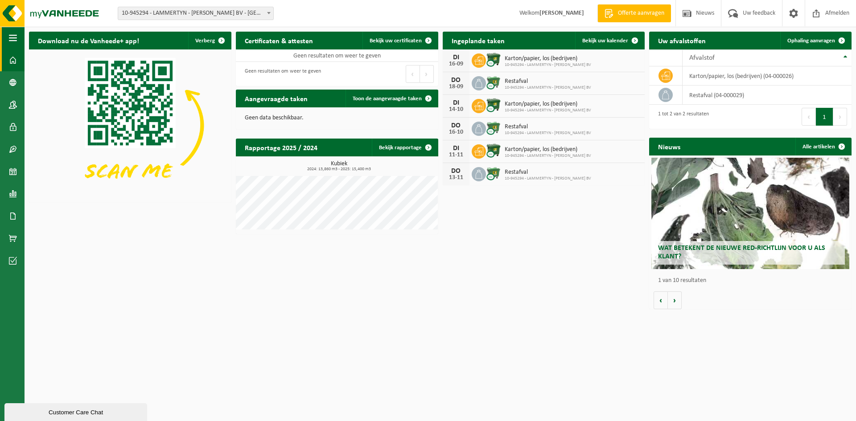
click at [15, 42] on span "button" at bounding box center [13, 38] width 8 height 22
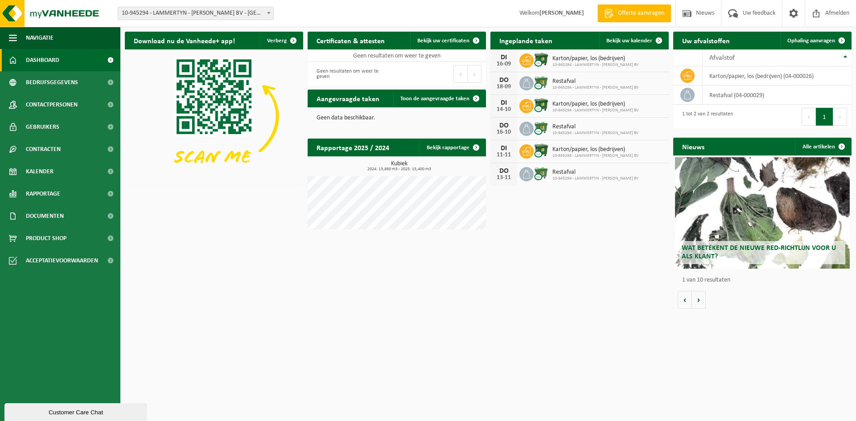
click at [109, 60] on span at bounding box center [110, 60] width 20 height 22
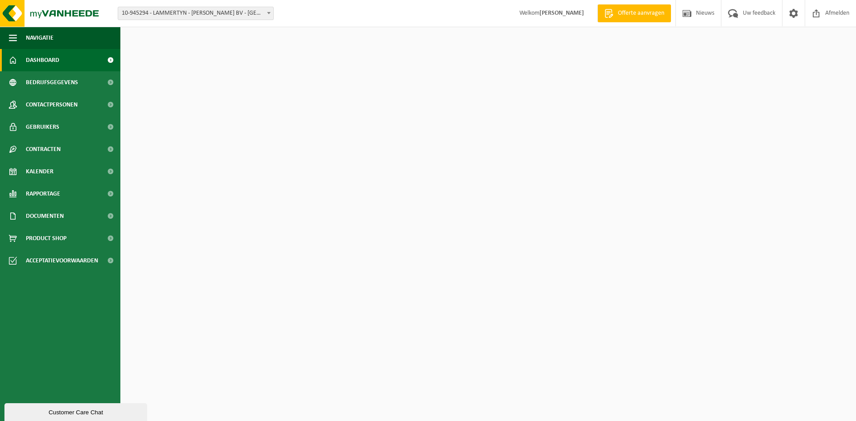
click at [110, 60] on span at bounding box center [110, 60] width 20 height 22
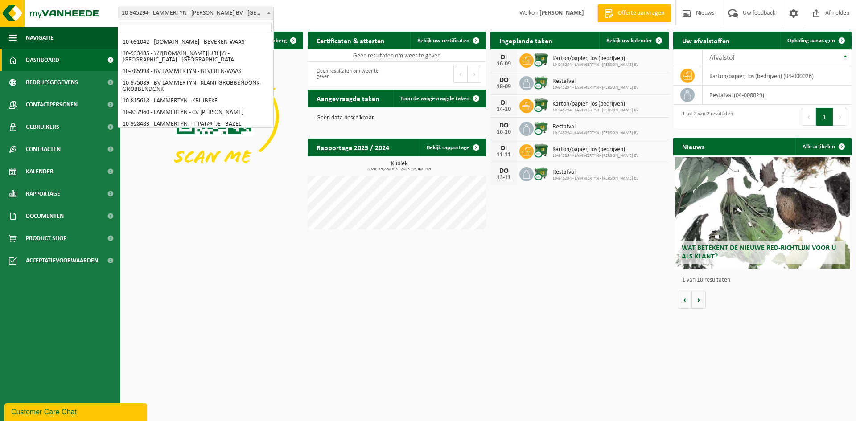
click at [167, 16] on span "10-945294 - LAMMERTYN - [PERSON_NAME] BV - [GEOGRAPHIC_DATA]" at bounding box center [195, 13] width 155 height 12
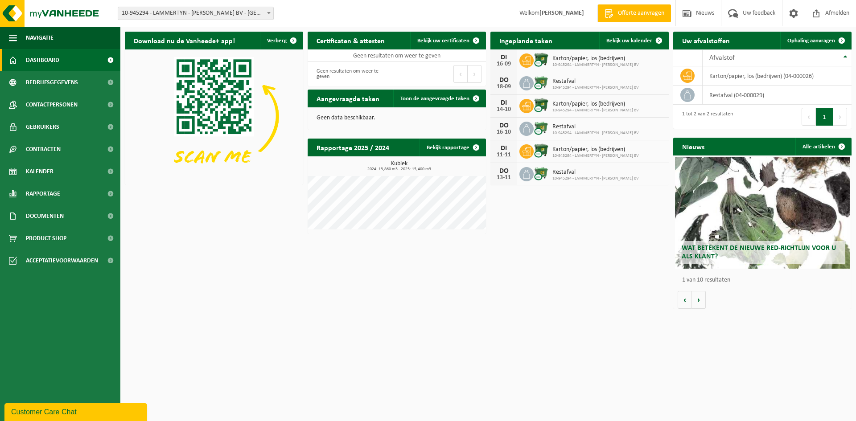
click at [246, 14] on span "10-945294 - LAMMERTYN - [PERSON_NAME] BV - [GEOGRAPHIC_DATA]" at bounding box center [195, 13] width 155 height 12
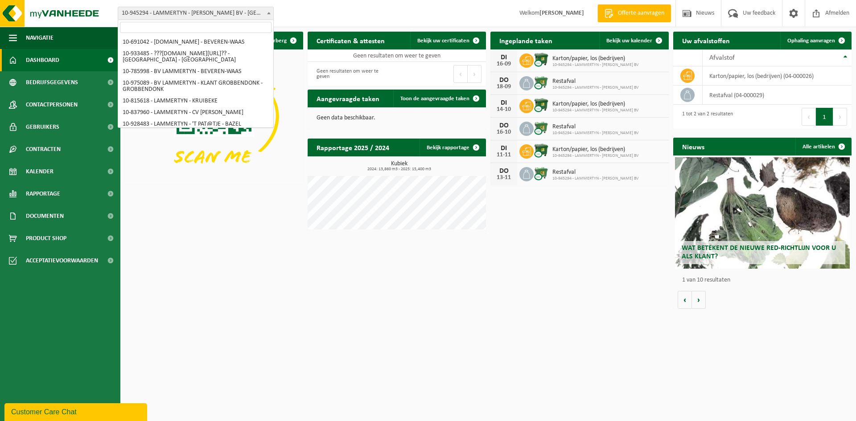
scroll to position [1775, 0]
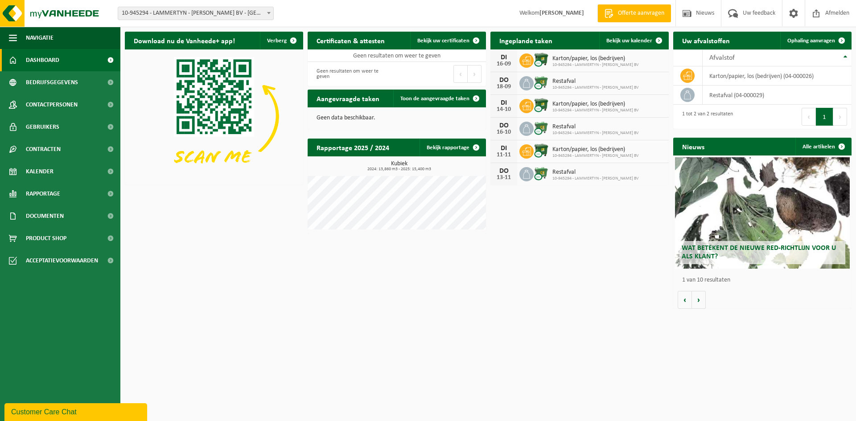
click at [427, 9] on div "Vestiging: 10-691042 - LAMMERTYN.NET - BEVEREN-WAAS 10-933485 - ???LAMMERTYN.NE…" at bounding box center [428, 13] width 856 height 27
click at [626, 16] on span "Offerte aanvragen" at bounding box center [641, 13] width 51 height 9
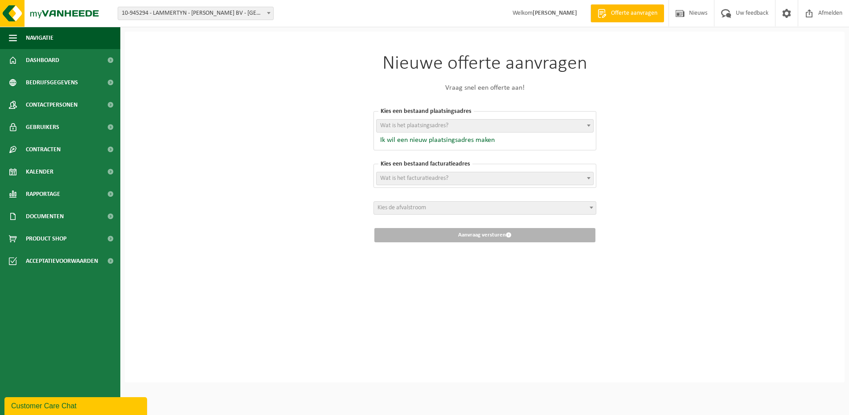
click at [508, 124] on span "Wat is het plaatsingsadres?" at bounding box center [485, 126] width 217 height 12
click at [333, 94] on div "Nieuwe offerte aanvragen Vraag snel een offerte aan! Kies een bestaand plaatsin…" at bounding box center [485, 207] width 720 height 350
click at [170, 16] on span "10-945294 - LAMMERTYN - [PERSON_NAME] BV - [GEOGRAPHIC_DATA]" at bounding box center [195, 13] width 155 height 12
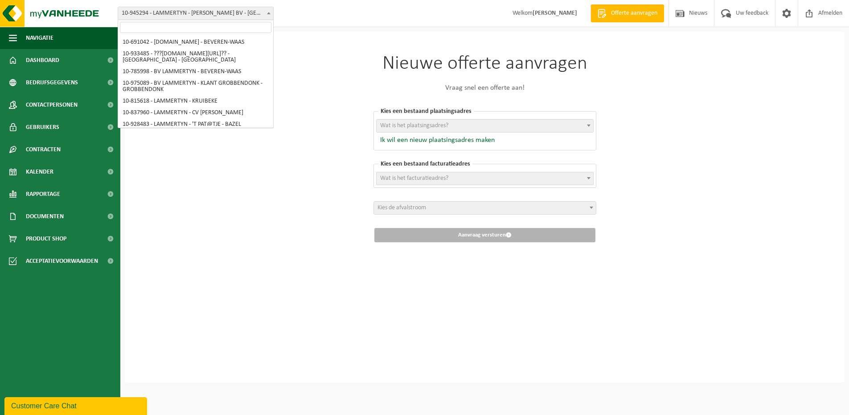
scroll to position [1763, 0]
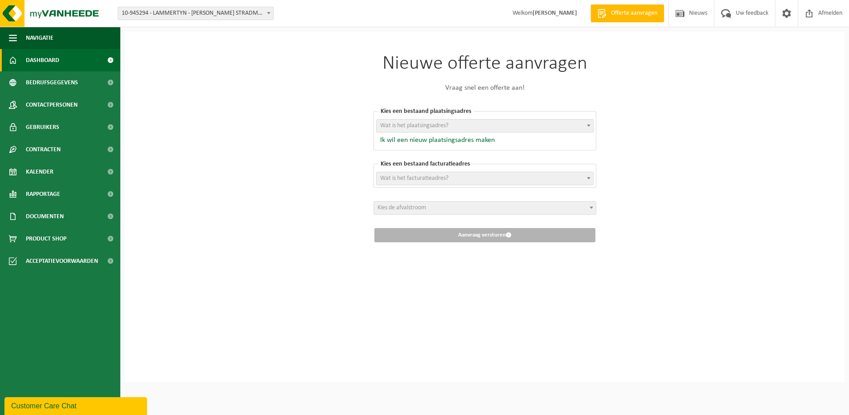
click at [69, 64] on link "Dashboard" at bounding box center [60, 60] width 120 height 22
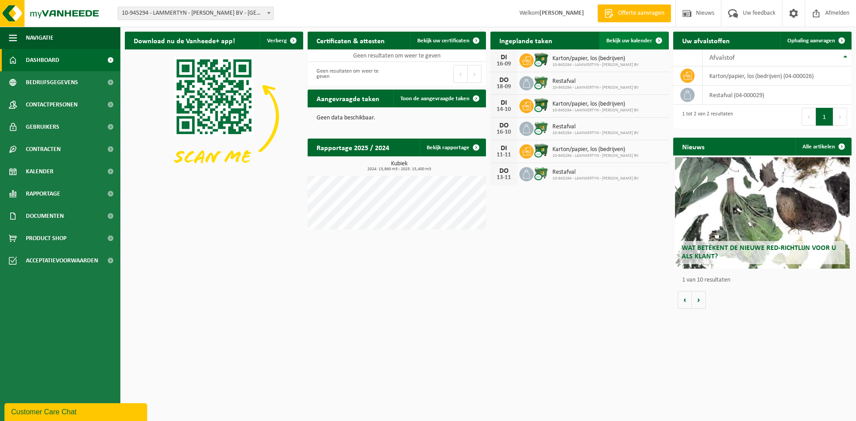
click at [637, 46] on link "Bekijk uw kalender" at bounding box center [633, 41] width 69 height 18
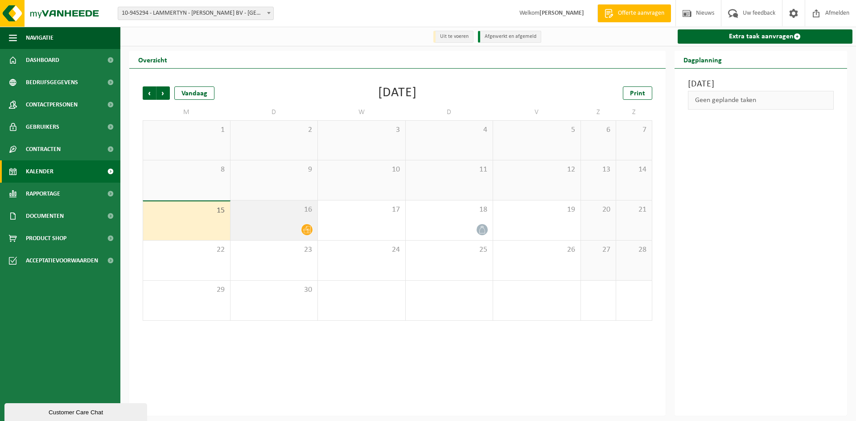
click at [306, 228] on icon at bounding box center [307, 230] width 8 height 7
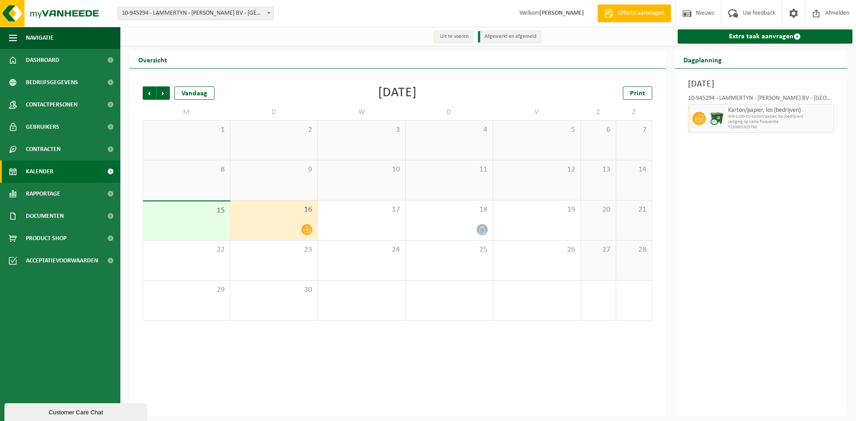
click at [337, 47] on div "Uit te voeren Afgewerkt en afgemeld Extra taak aanvragen Overzicht Vorige Volge…" at bounding box center [428, 208] width 856 height 416
click at [553, 12] on strong "[PERSON_NAME]" at bounding box center [562, 13] width 45 height 7
click at [513, 5] on span "Welkom KOEN LAMMERTYN" at bounding box center [552, 13] width 82 height 26
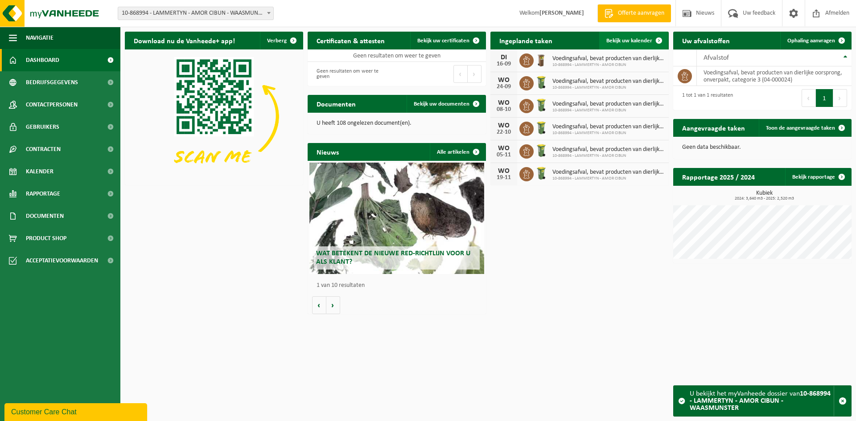
click at [626, 36] on link "Bekijk uw kalender" at bounding box center [633, 41] width 69 height 18
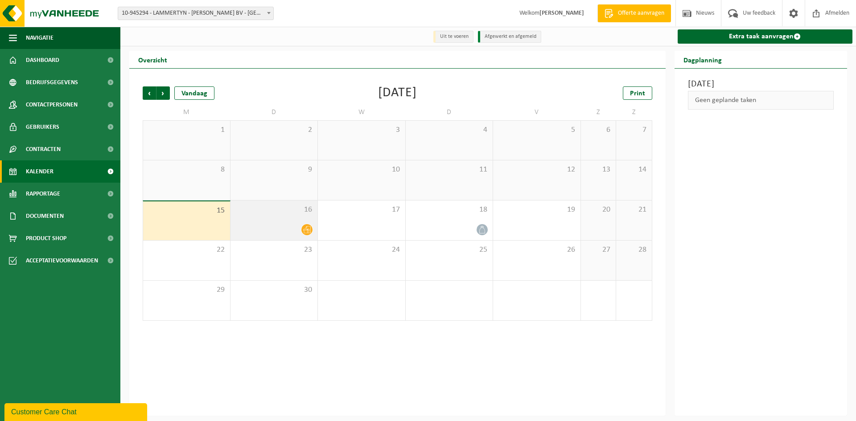
click at [310, 228] on icon at bounding box center [307, 230] width 8 height 8
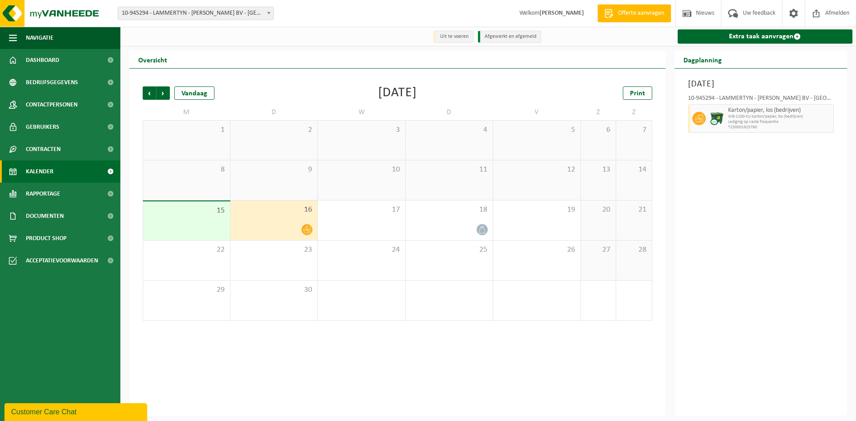
click at [60, 175] on link "Kalender" at bounding box center [60, 172] width 120 height 22
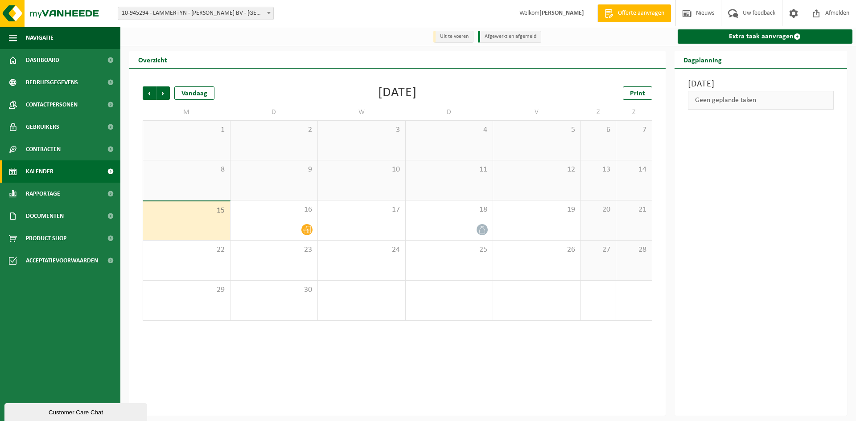
click at [47, 173] on span "Kalender" at bounding box center [40, 172] width 28 height 22
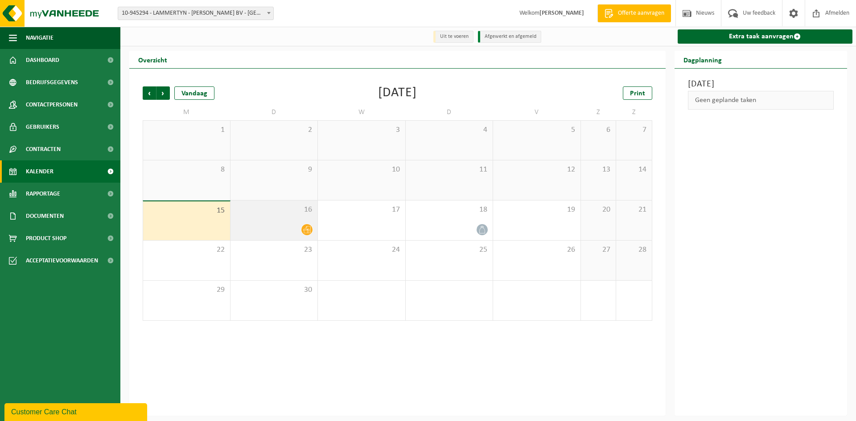
click at [305, 234] on icon at bounding box center [307, 230] width 8 height 7
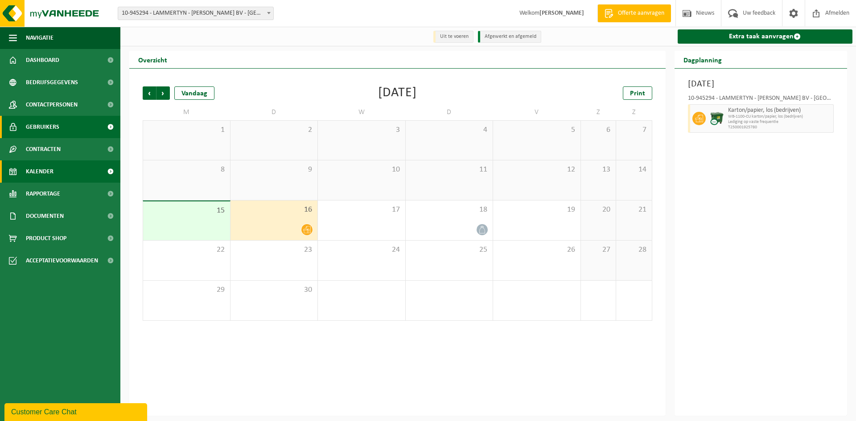
click at [37, 127] on span "Gebruikers" at bounding box center [42, 127] width 33 height 22
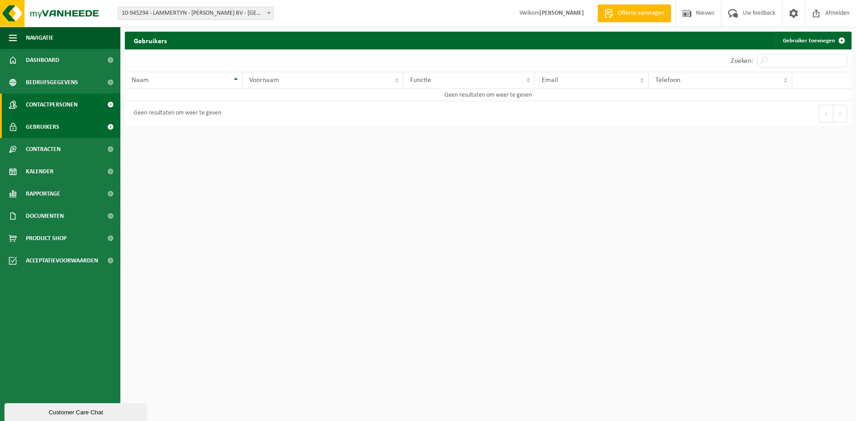
click at [42, 106] on span "Contactpersonen" at bounding box center [52, 105] width 52 height 22
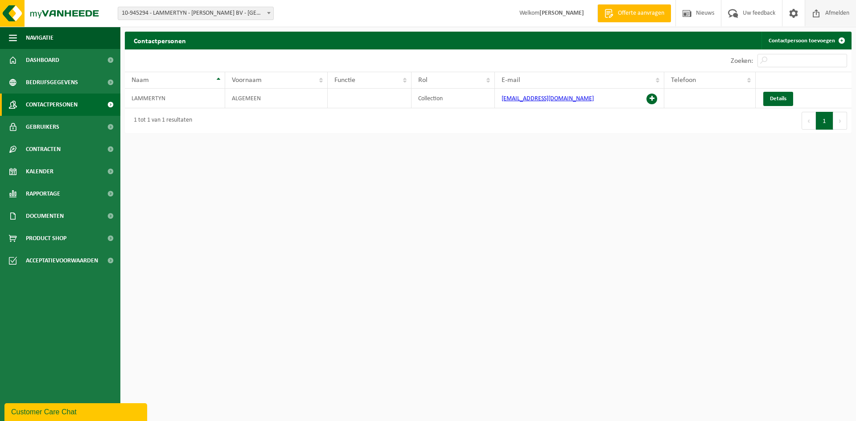
click at [835, 11] on span "Afmelden" at bounding box center [837, 13] width 29 height 26
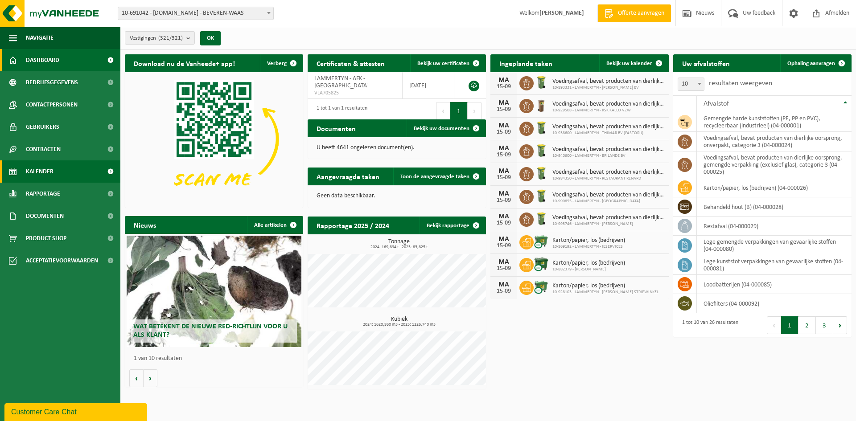
click at [49, 171] on span "Kalender" at bounding box center [40, 172] width 28 height 22
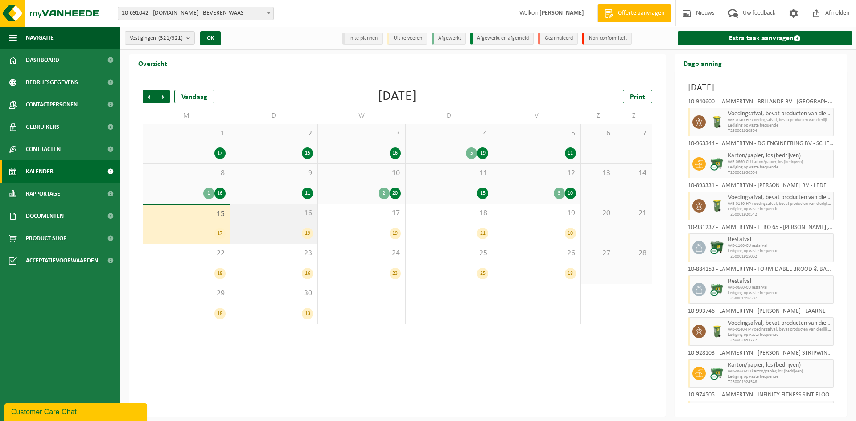
click at [303, 223] on div "16 19" at bounding box center [274, 224] width 87 height 40
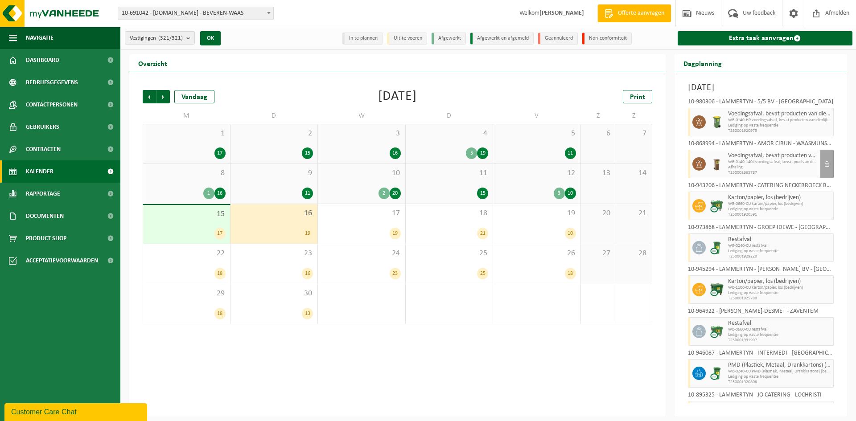
click at [287, 225] on div "16 19" at bounding box center [274, 224] width 87 height 40
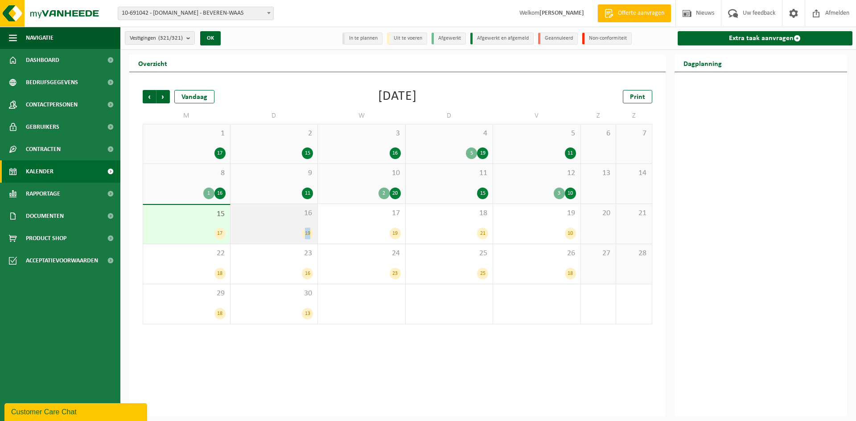
click at [287, 225] on div "16 19" at bounding box center [274, 224] width 87 height 40
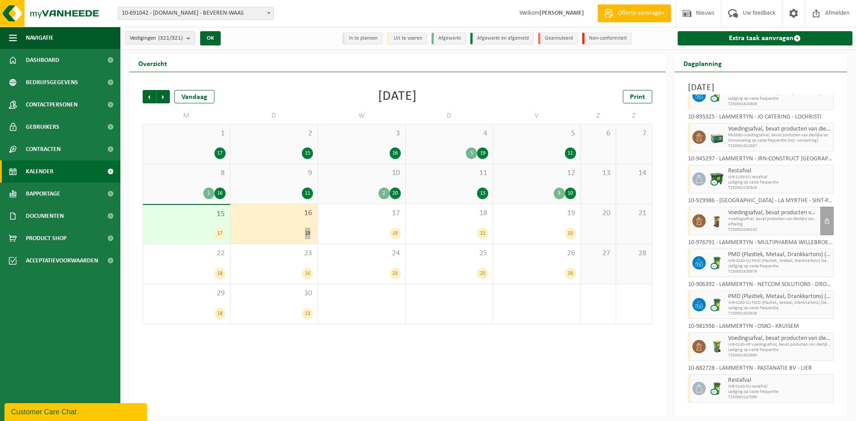
scroll to position [254, 0]
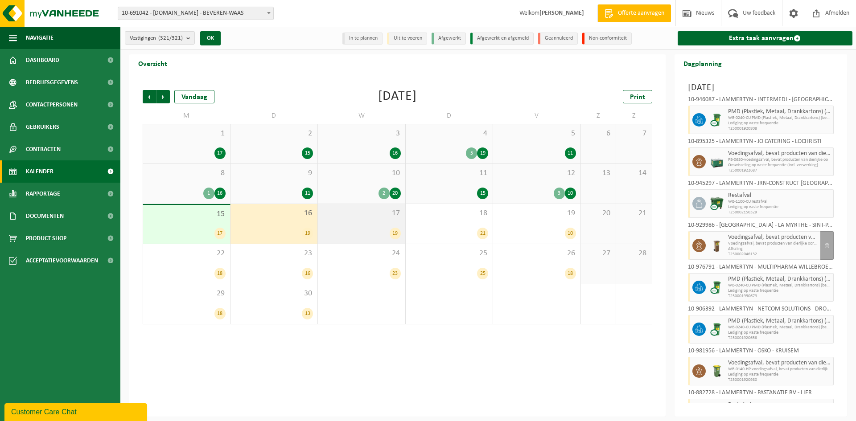
click at [362, 225] on div "17 19" at bounding box center [361, 224] width 87 height 40
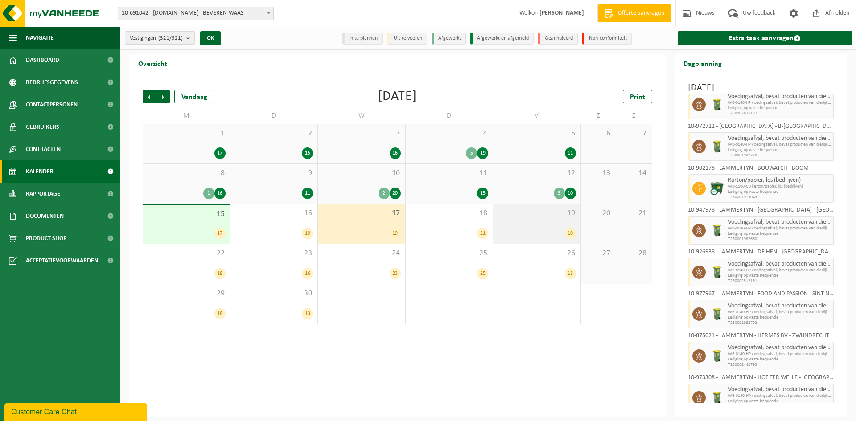
scroll to position [0, 0]
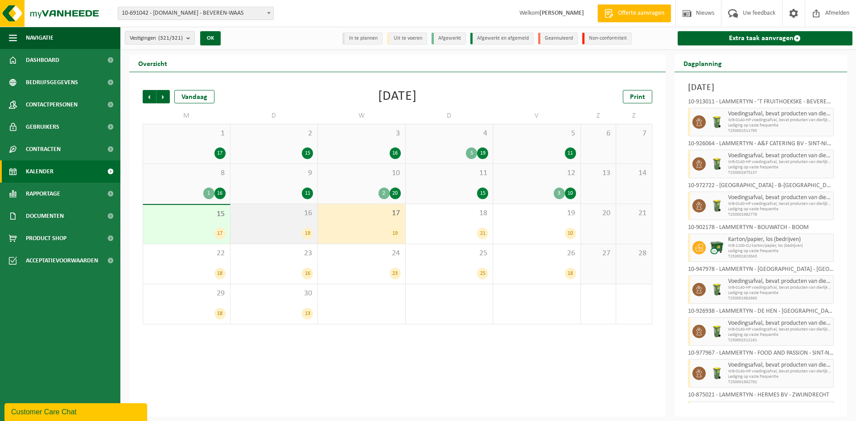
click at [285, 220] on div "16 19" at bounding box center [274, 224] width 87 height 40
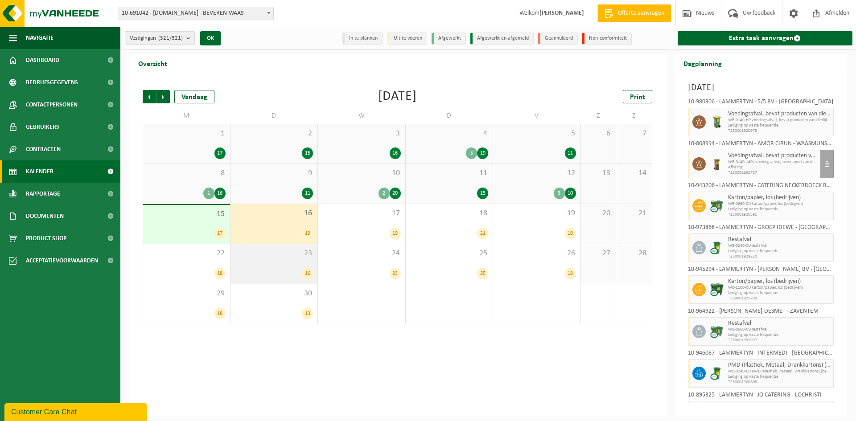
click at [292, 262] on div "23 16" at bounding box center [274, 264] width 87 height 40
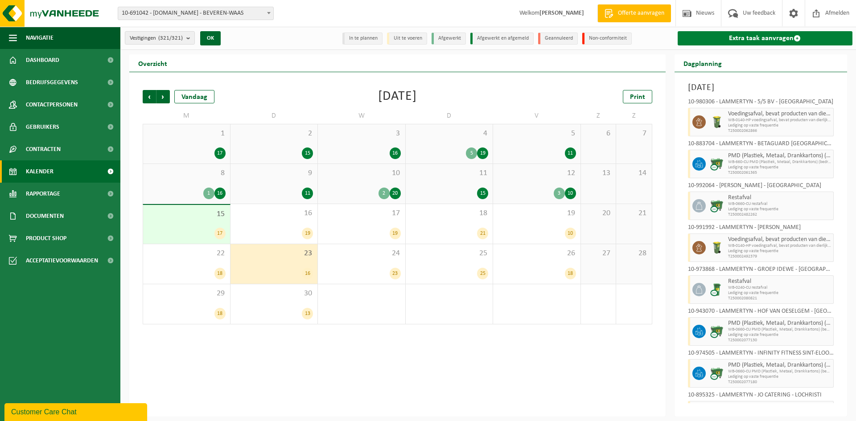
click at [782, 39] on link "Extra taak aanvragen" at bounding box center [765, 38] width 175 height 14
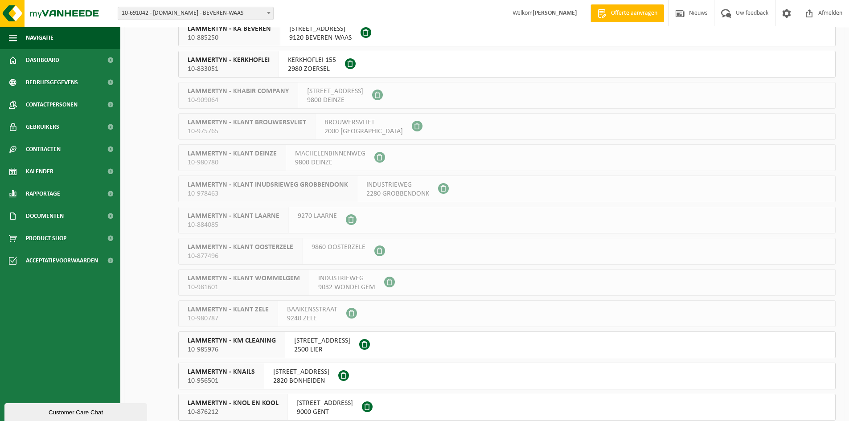
scroll to position [4727, 0]
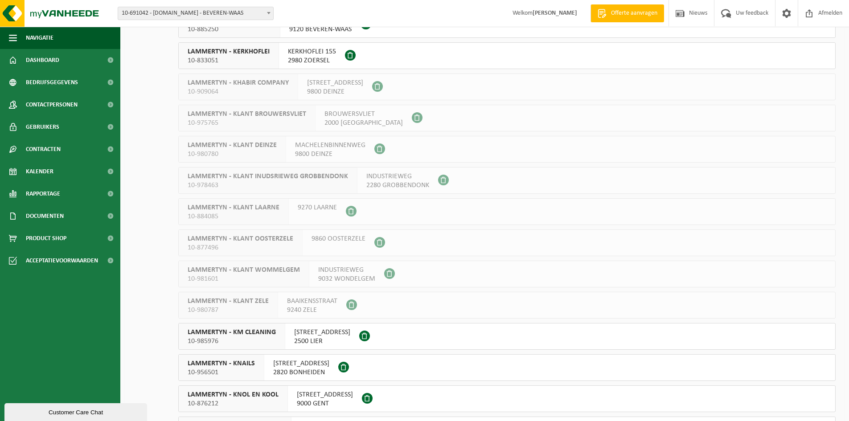
click at [162, 2] on div "Vestiging: 10-691042 - LAMMERTYN.NET - BEVEREN-WAAS 10-933485 - ???LAMMERTYN.NE…" at bounding box center [424, 13] width 849 height 27
click at [163, 8] on span "10-691042 - [DOMAIN_NAME] - BEVEREN-WAAS" at bounding box center [195, 13] width 155 height 12
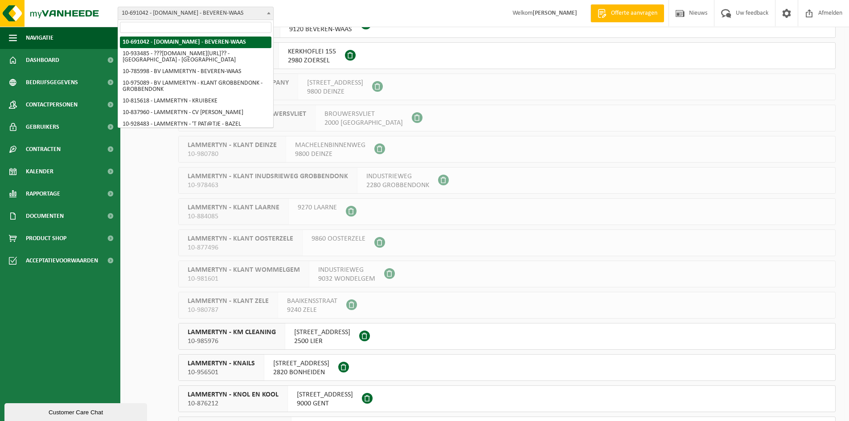
click at [163, 14] on span "10-691042 - [DOMAIN_NAME] - BEVEREN-WAAS" at bounding box center [195, 13] width 155 height 12
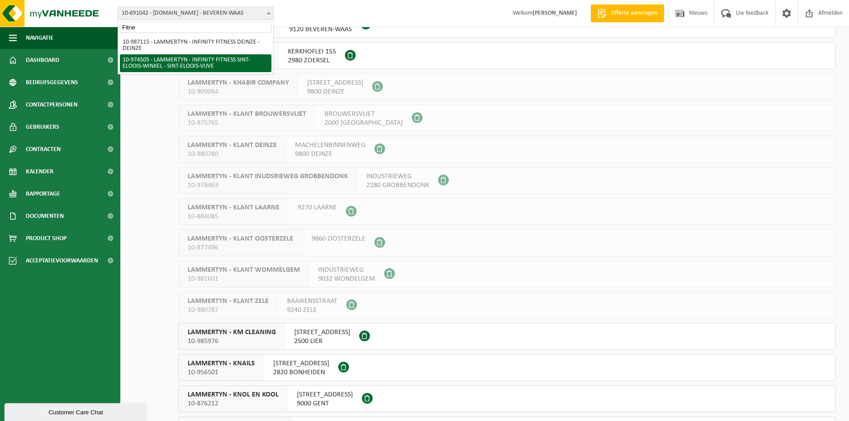
type input "Fitne"
select select "157630"
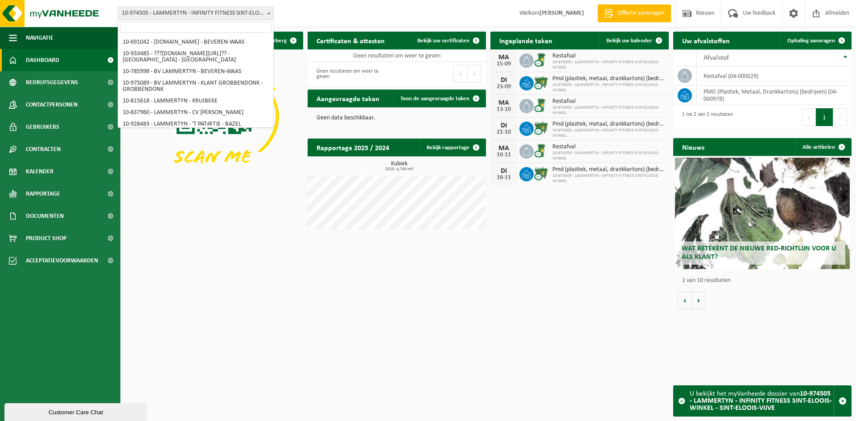
click at [171, 12] on span "10-974505 - LAMMERTYN - INFINITY FITNESS SINT-ELOOIS-WINKEL - SINT-ELOOIS-VIJVE" at bounding box center [195, 13] width 155 height 12
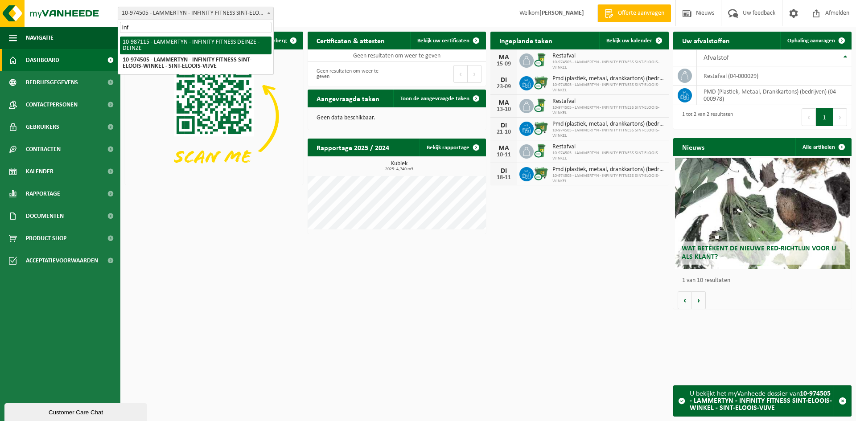
type input "inf"
select select "166959"
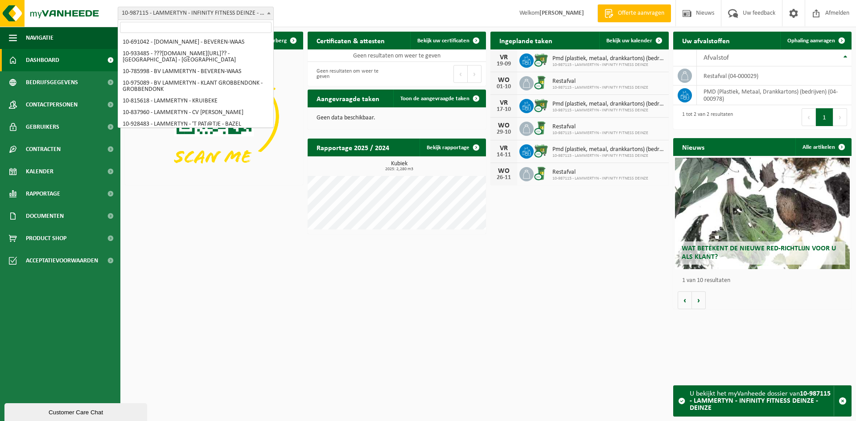
click at [214, 8] on span "10-987115 - LAMMERTYN - INFINITY FITNESS DEINZE - DEINZE" at bounding box center [195, 13] width 155 height 12
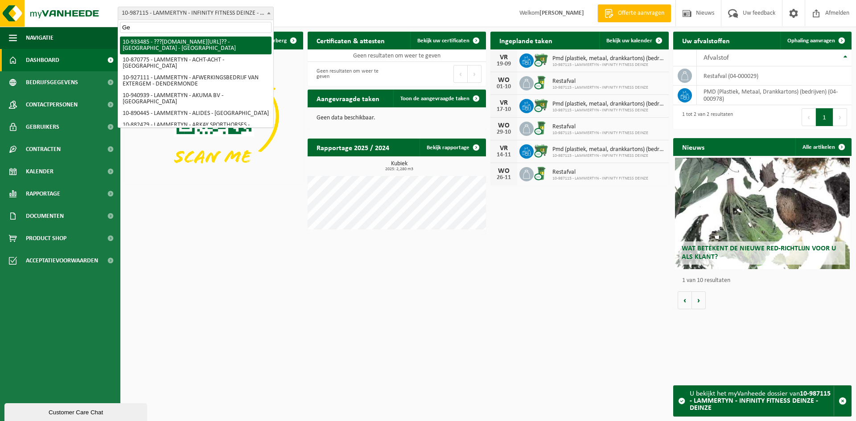
type input "G"
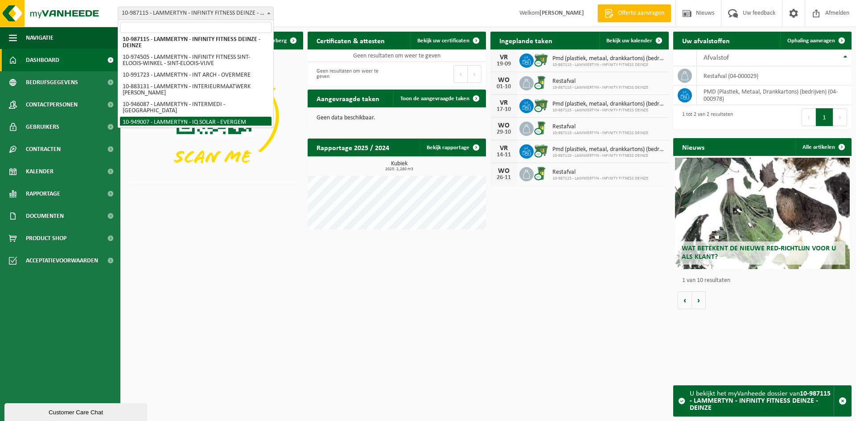
scroll to position [1983, 0]
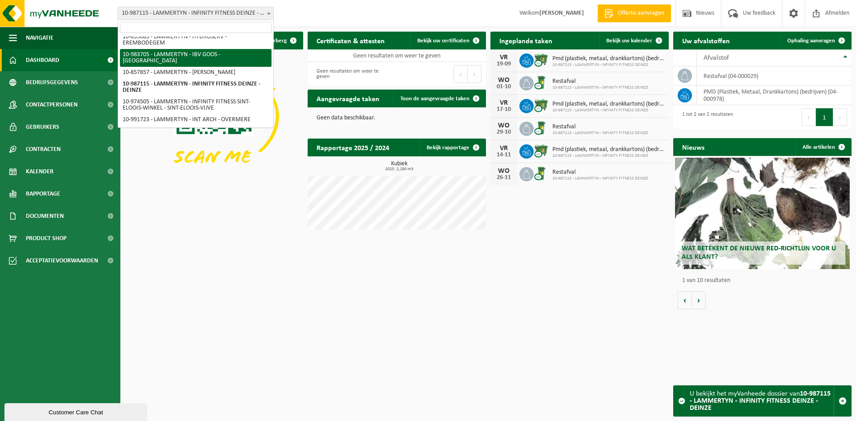
paste input "LAMMERTYN - SLAGERSHUIS"
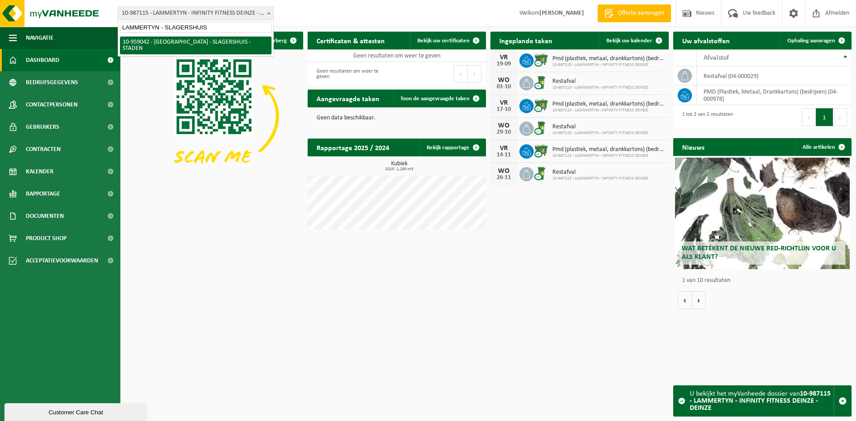
scroll to position [0, 0]
type input "LAMMERTYN - SLAGERSHUIS"
select select "148570"
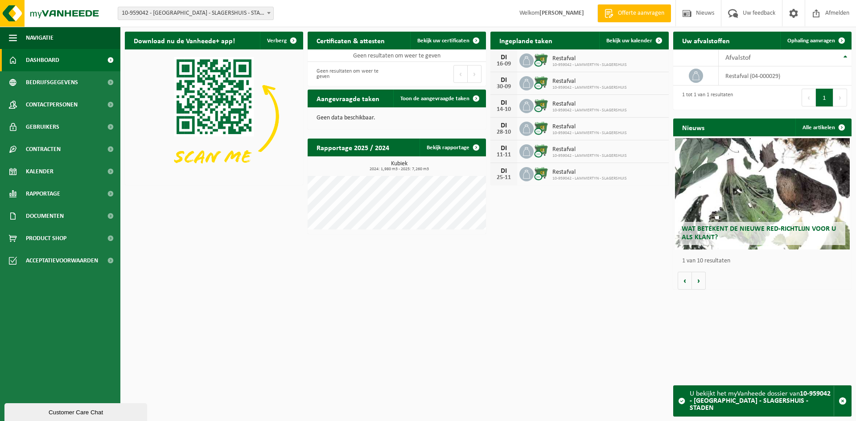
drag, startPoint x: 313, startPoint y: 12, endPoint x: 277, endPoint y: 12, distance: 36.1
click at [314, 12] on div "Vestiging: 10-691042 - [DOMAIN_NAME] - BEVEREN-WAAS 10-933485 - ???[DOMAIN_NAME…" at bounding box center [428, 13] width 856 height 27
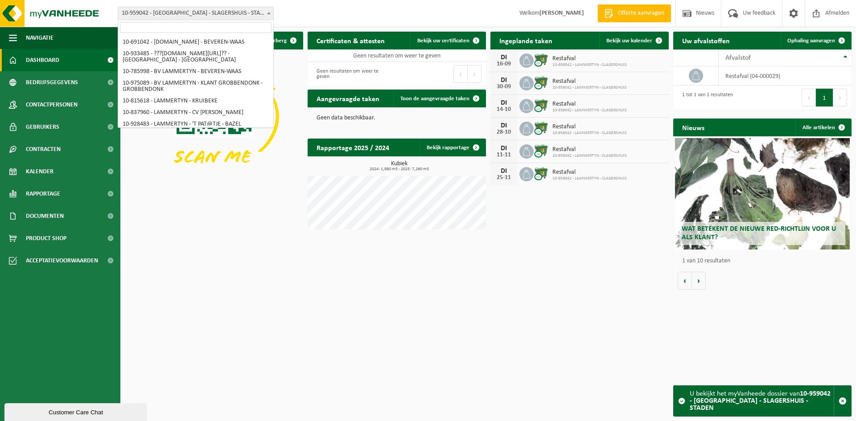
click at [223, 14] on span "10-959042 - [GEOGRAPHIC_DATA] - SLAGERSHUIS - STADEN" at bounding box center [195, 13] width 155 height 12
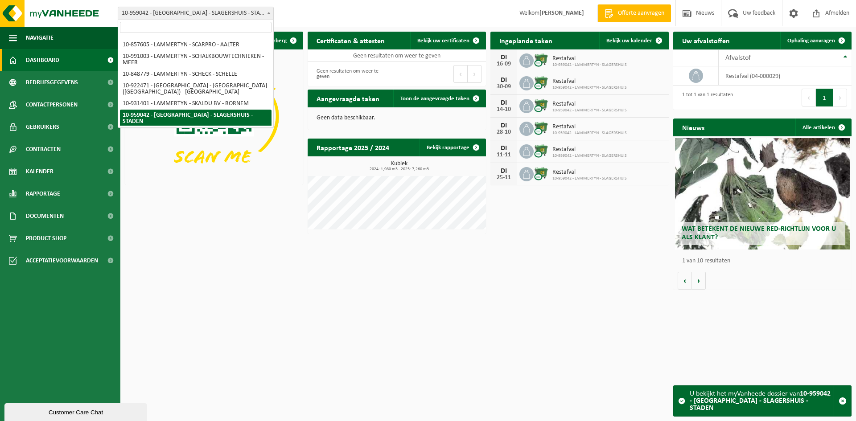
type input "A&F Catering BV"
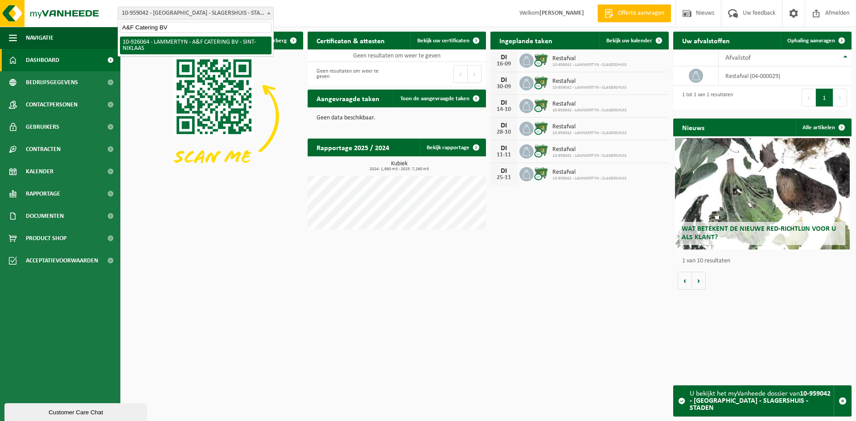
scroll to position [0, 0]
select select "132199"
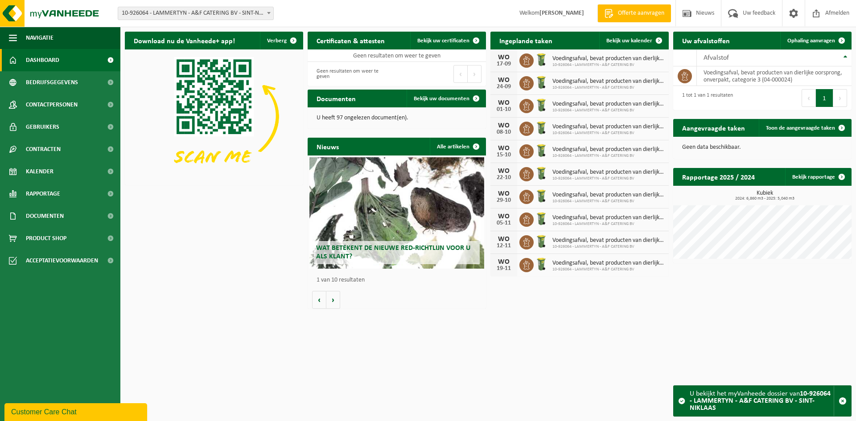
click at [279, 344] on html "Vestiging: 10-691042 - LAMMERTYN.NET - BEVEREN-WAAS 10-933485 - ???LAMMERTYN.NE…" at bounding box center [428, 210] width 856 height 421
click at [353, 391] on html "Vestiging: 10-691042 - LAMMERTYN.NET - BEVEREN-WAAS 10-933485 - ???LAMMERTYN.NE…" at bounding box center [428, 210] width 856 height 421
click at [175, 15] on span "10-926064 - LAMMERTYN - A&F CATERING BV - SINT-NIKLAAS" at bounding box center [195, 13] width 155 height 12
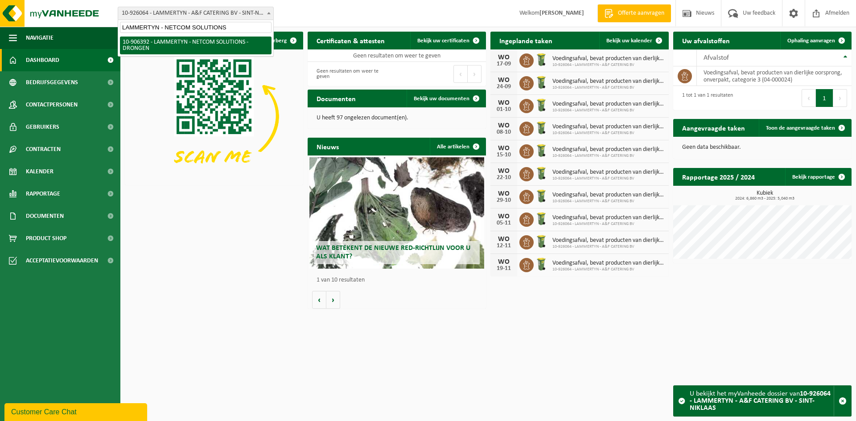
type input "LAMMERTYN - NETCOM SOLUTIONS"
select select "122622"
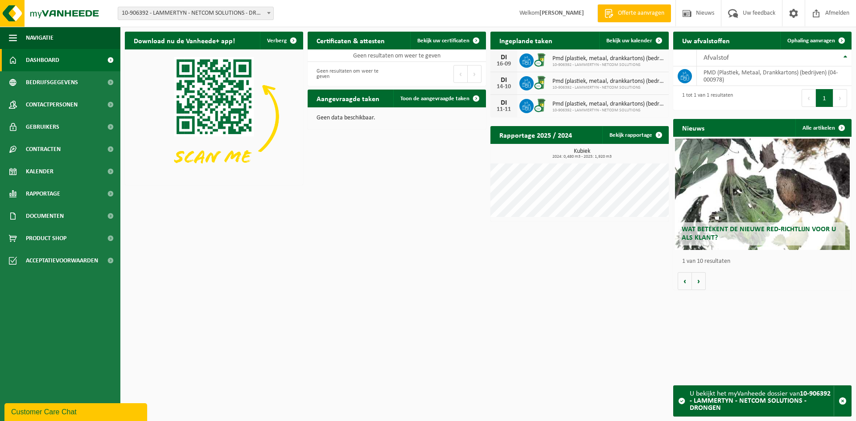
click at [243, 16] on span "10-906392 - LAMMERTYN - NETCOM SOLUTIONS - DRONGEN" at bounding box center [195, 13] width 155 height 12
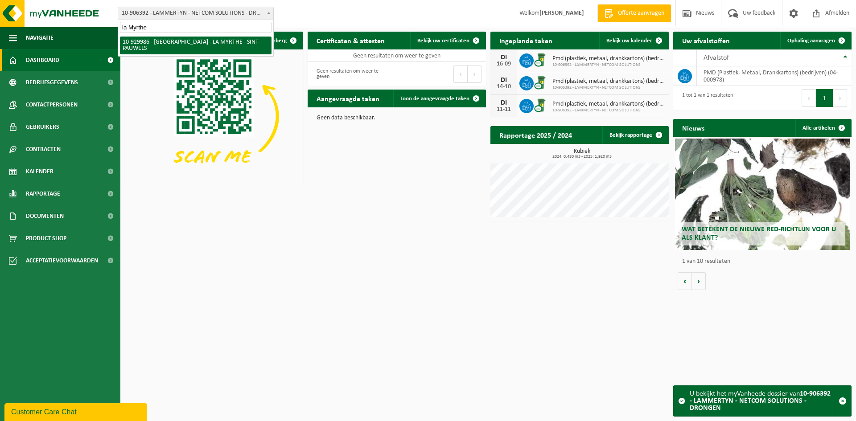
type input "la Myrthe"
select select "134186"
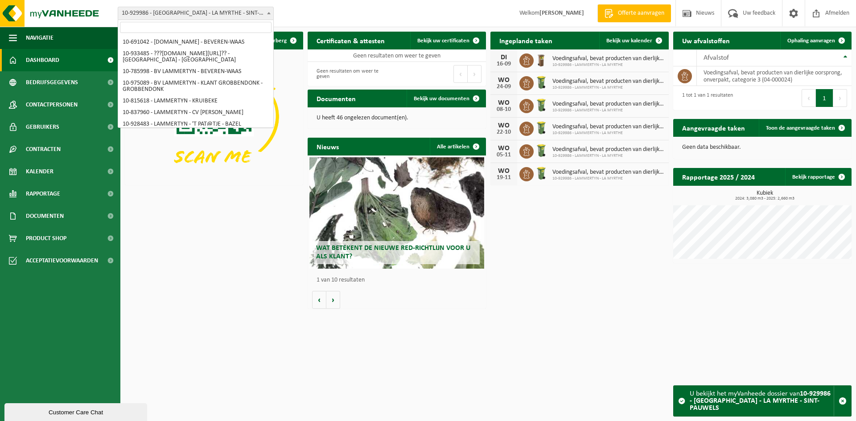
click at [182, 15] on span "10-929986 - [GEOGRAPHIC_DATA] - LA MYRTHE - SINT-PAUWELS" at bounding box center [195, 13] width 155 height 12
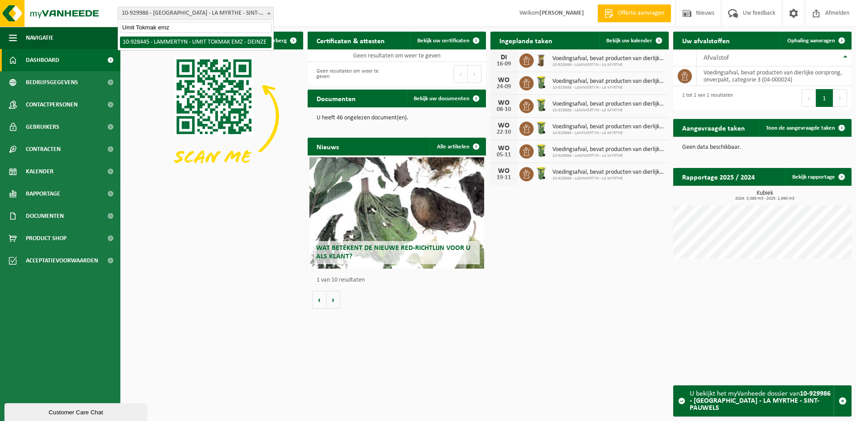
type input "Umit Tokmak emz"
select select "133410"
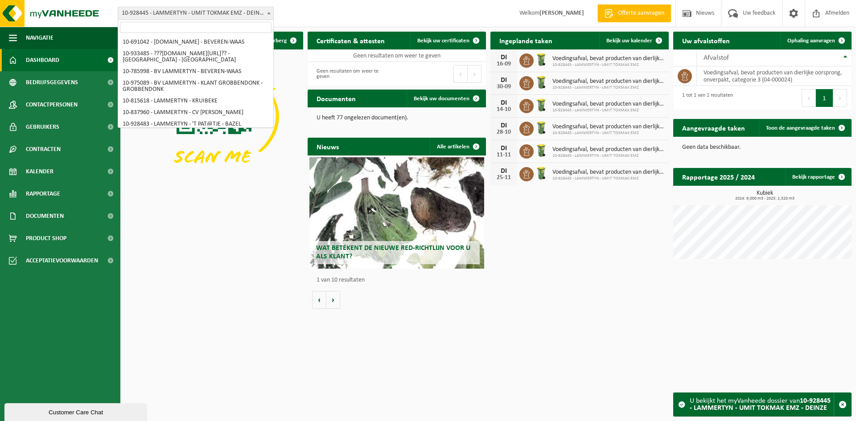
click at [246, 15] on span "10-928445 - LAMMERTYN - UMIT TOKMAK EMZ - DEINZE" at bounding box center [195, 13] width 155 height 12
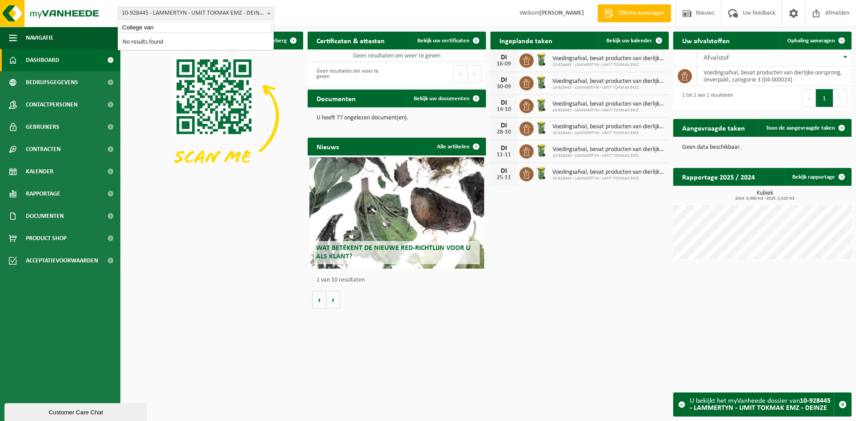
click at [158, 23] on input "College van" at bounding box center [196, 27] width 152 height 11
paste input "LAMMERTYN - BITAB SRL"
type input "LAMMERTYN - BITAB SRL"
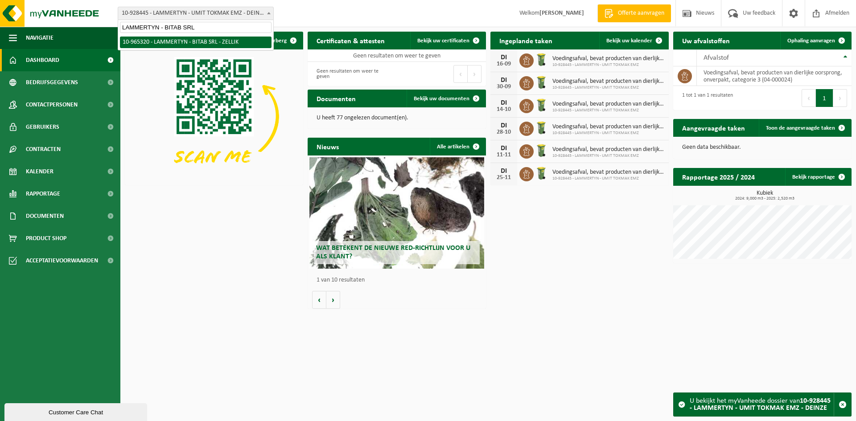
select select "152245"
